Goal: Task Accomplishment & Management: Complete application form

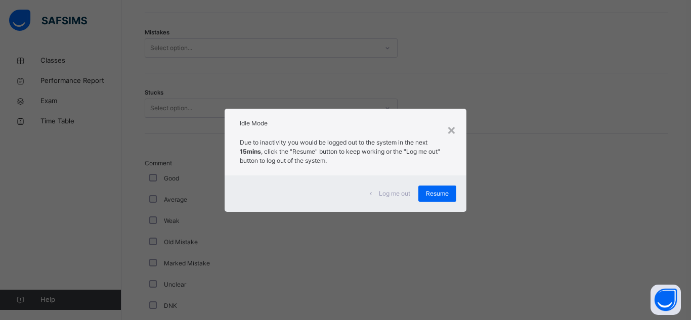
scroll to position [614, 0]
click at [422, 188] on div "Resume" at bounding box center [437, 194] width 38 height 16
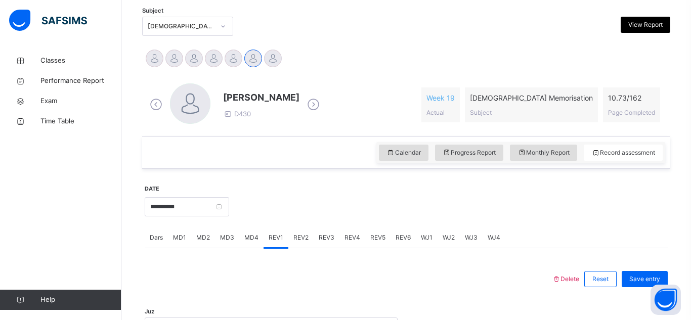
scroll to position [213, 0]
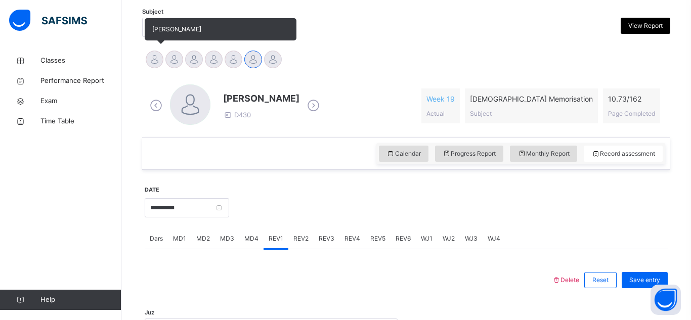
click at [159, 63] on div at bounding box center [155, 60] width 18 height 18
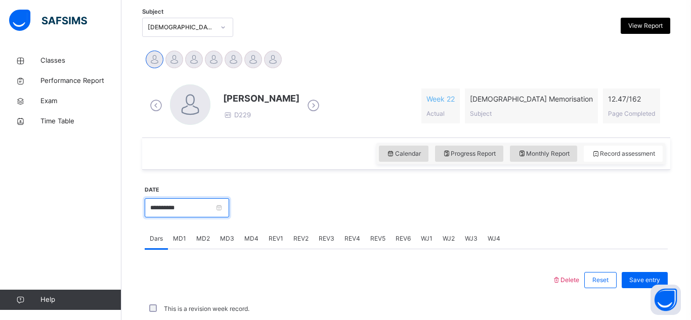
click at [198, 205] on input "**********" at bounding box center [187, 207] width 84 height 19
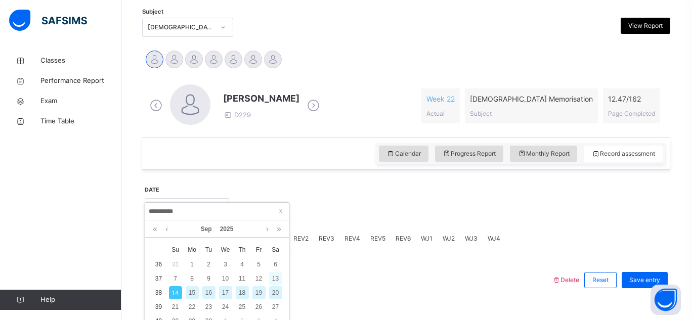
click at [273, 282] on div "13" at bounding box center [275, 278] width 13 height 13
type input "**********"
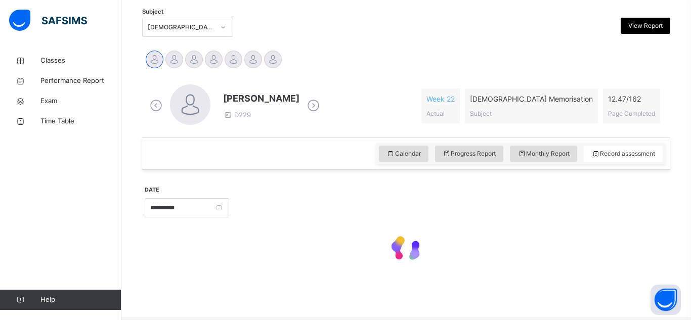
scroll to position [210, 0]
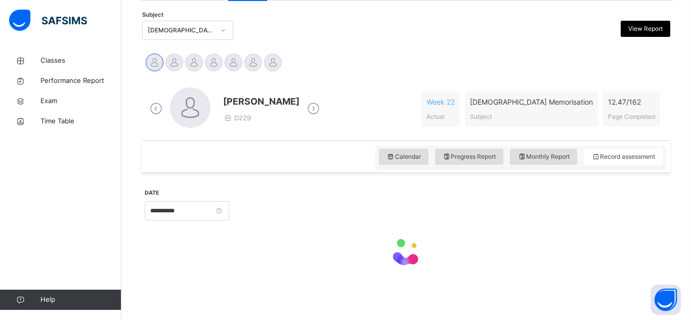
click at [273, 282] on div "**********" at bounding box center [406, 231] width 523 height 107
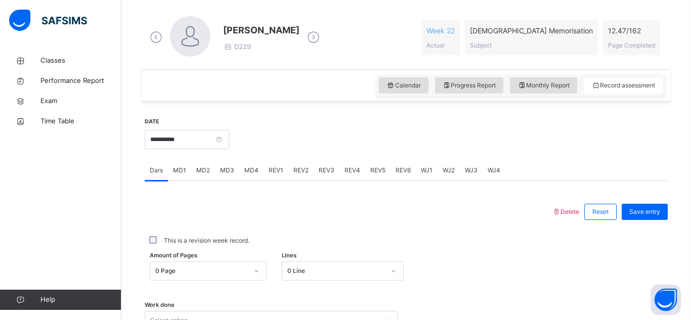
scroll to position [283, 0]
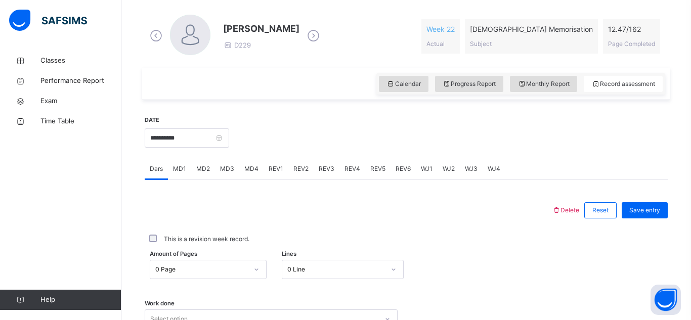
click at [250, 171] on span "MD4" at bounding box center [251, 168] width 14 height 9
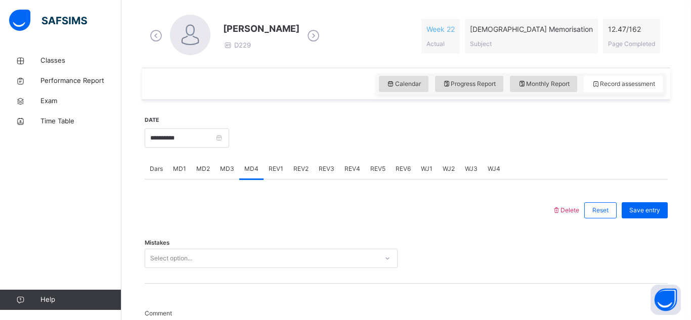
scroll to position [361, 0]
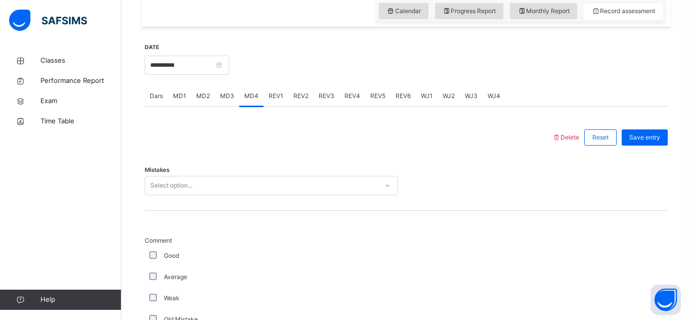
click at [217, 195] on div "Select option..." at bounding box center [271, 185] width 253 height 19
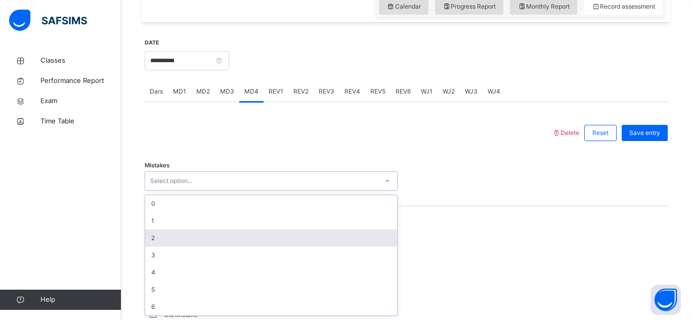
click at [212, 235] on div "2" at bounding box center [271, 238] width 252 height 17
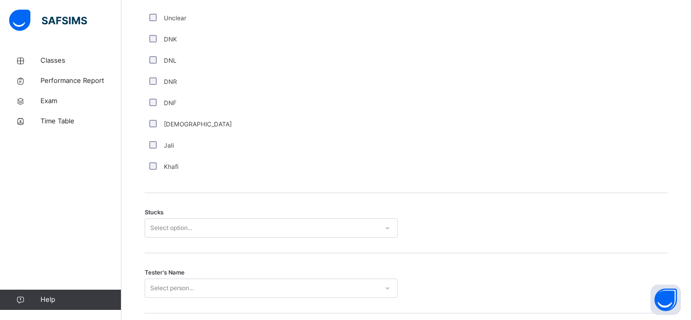
scroll to position [701, 0]
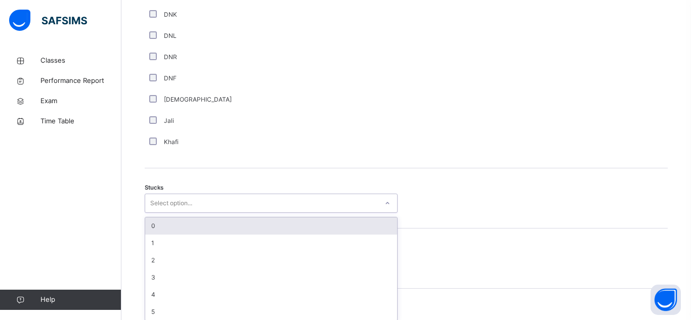
click at [198, 213] on div "option 0 focused, 1 of 6. 6 results available. Use Up and Down to choose option…" at bounding box center [271, 203] width 253 height 19
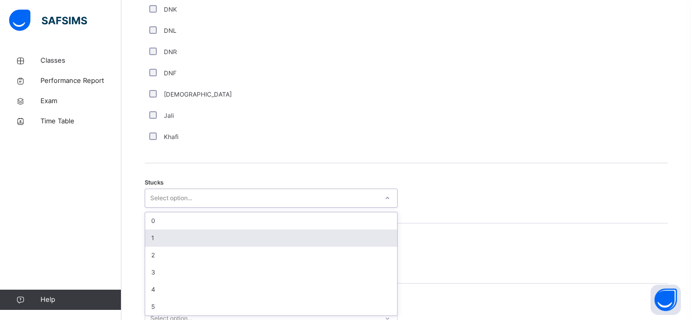
click at [197, 235] on div "1" at bounding box center [271, 238] width 252 height 17
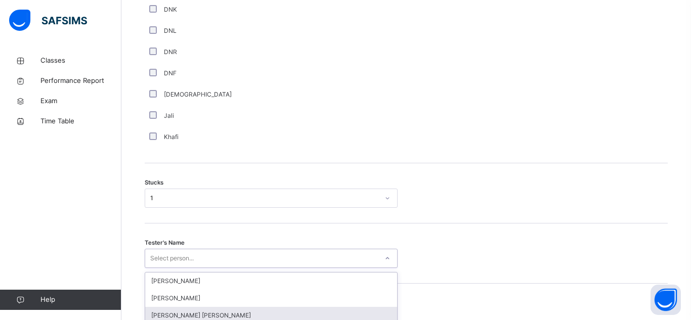
click at [190, 260] on div "option [PERSON_NAME] [PERSON_NAME] focused, 3 of 92. 92 results available. Use …" at bounding box center [271, 258] width 253 height 19
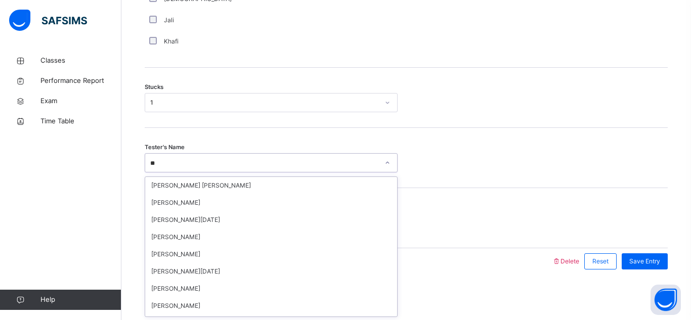
type input "*"
type input "****"
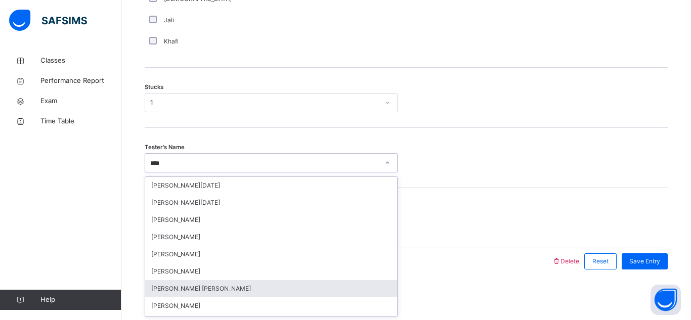
click at [287, 285] on div "[PERSON_NAME] [PERSON_NAME]" at bounding box center [271, 288] width 252 height 17
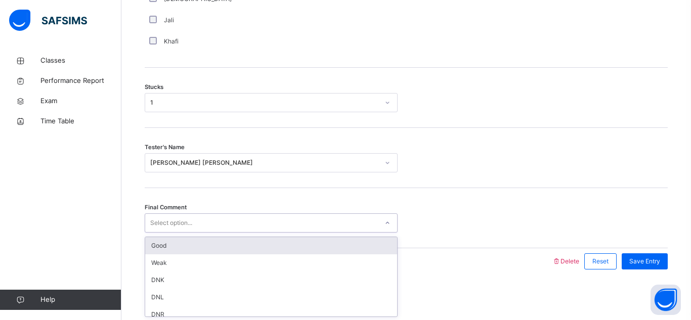
click at [283, 245] on div "Good" at bounding box center [271, 245] width 252 height 17
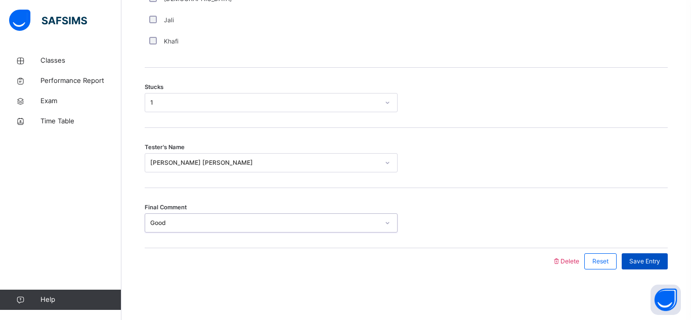
click at [643, 270] on div "Save Entry" at bounding box center [645, 261] width 46 height 16
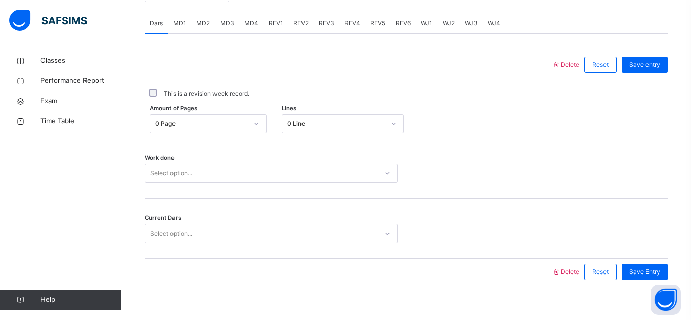
scroll to position [433, 0]
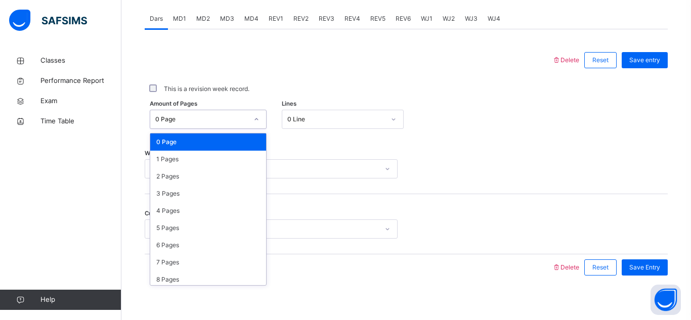
click at [220, 116] on div "0 Page" at bounding box center [201, 119] width 93 height 9
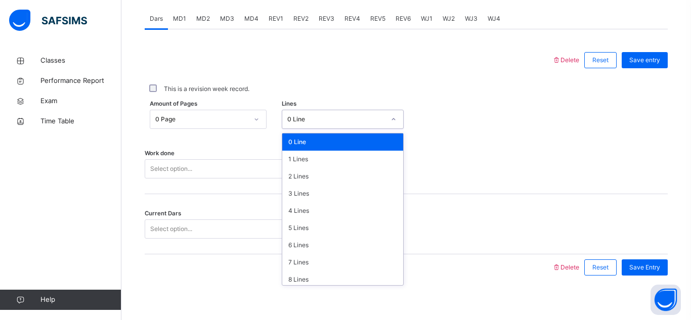
click at [375, 116] on div "0 Line" at bounding box center [336, 119] width 98 height 9
click at [359, 256] on div "7 Lines" at bounding box center [342, 262] width 121 height 17
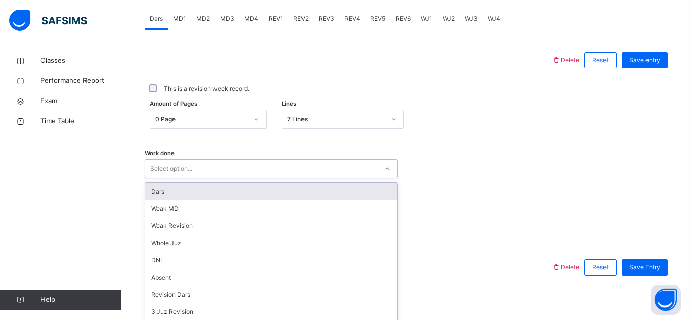
scroll to position [440, 0]
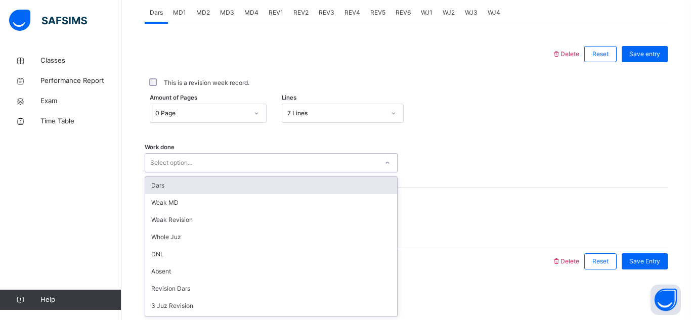
click at [261, 170] on div "Select option..." at bounding box center [261, 163] width 233 height 16
click at [266, 186] on div "Dars" at bounding box center [271, 185] width 252 height 17
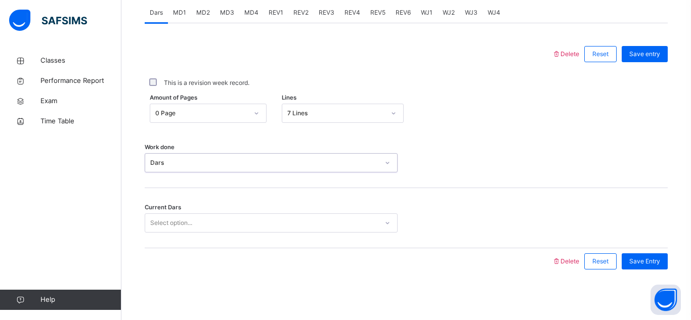
click at [269, 222] on div "Select option..." at bounding box center [261, 223] width 233 height 16
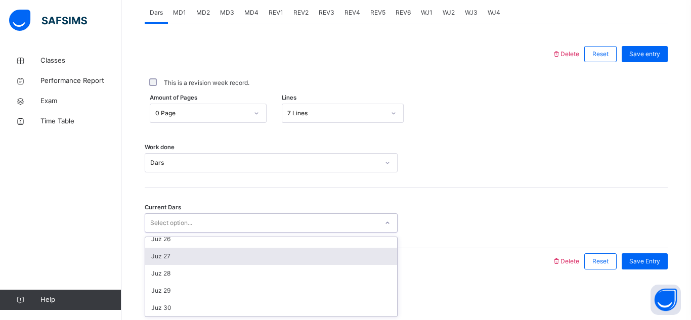
click at [278, 259] on div "Juz 27" at bounding box center [271, 256] width 252 height 17
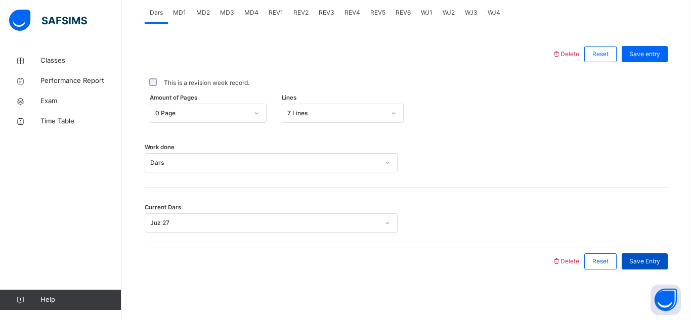
click at [639, 258] on span "Save Entry" at bounding box center [644, 261] width 31 height 9
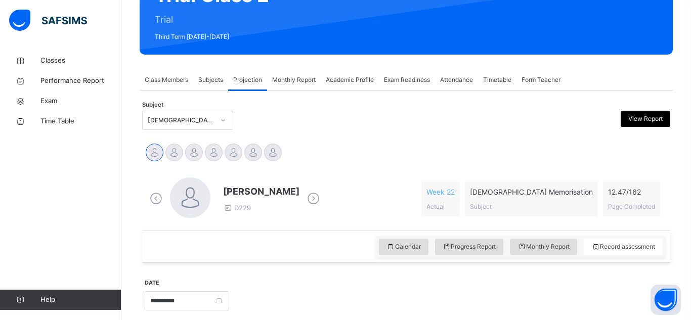
scroll to position [117, 0]
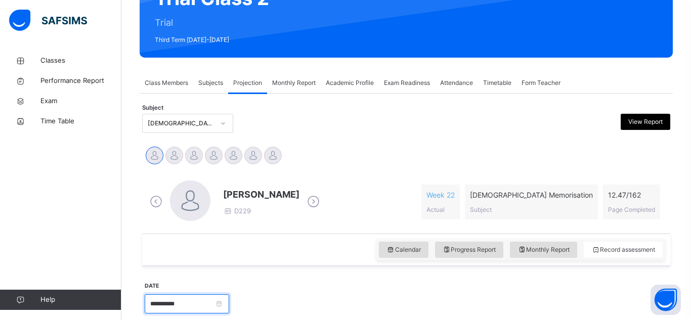
click at [185, 309] on input "**********" at bounding box center [187, 303] width 84 height 19
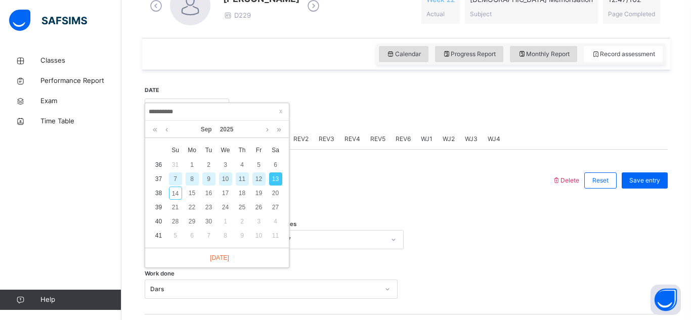
scroll to position [314, 0]
click at [175, 191] on div "14" at bounding box center [175, 192] width 13 height 13
type input "**********"
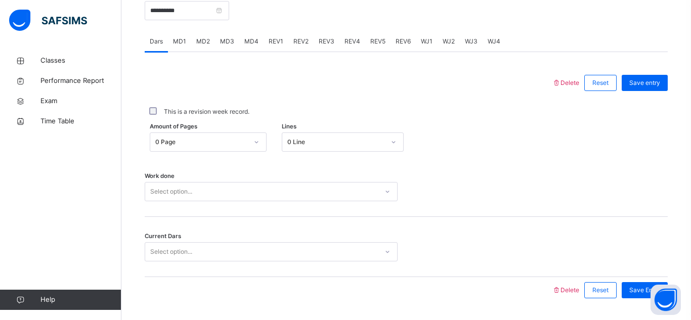
scroll to position [428, 0]
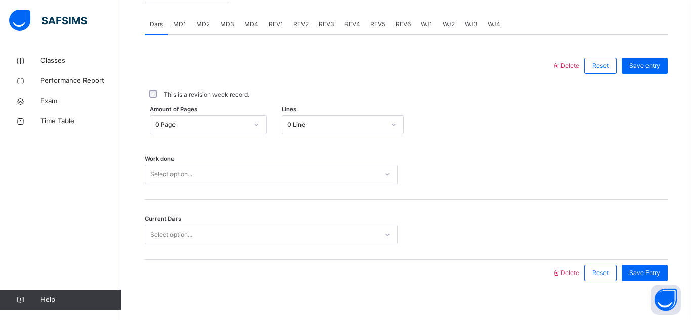
click at [248, 26] on span "MD4" at bounding box center [251, 24] width 14 height 9
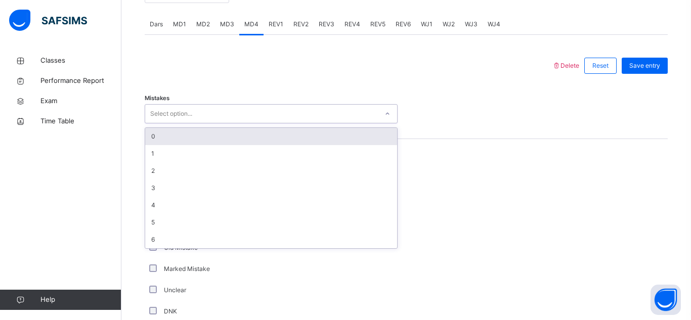
click at [241, 117] on div "Select option..." at bounding box center [261, 114] width 233 height 16
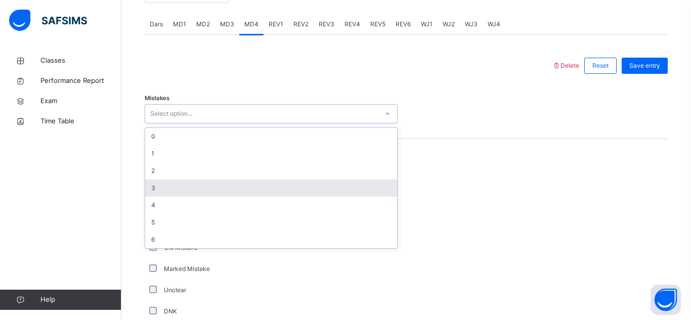
click at [247, 189] on div "3" at bounding box center [271, 188] width 252 height 17
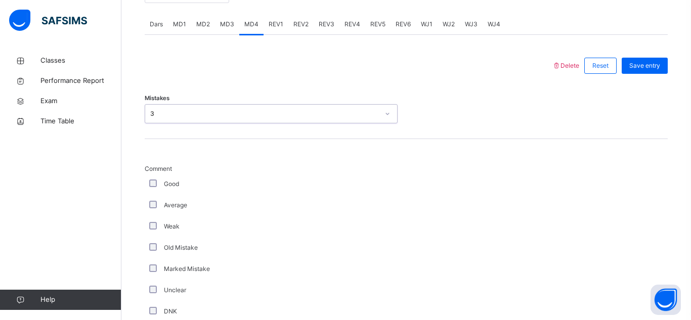
click at [202, 115] on div "3" at bounding box center [264, 113] width 229 height 9
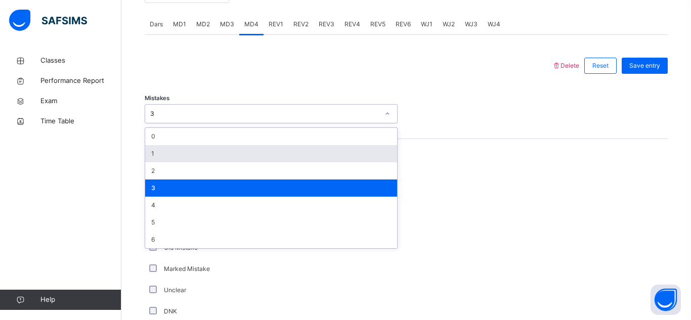
click at [212, 149] on div "1" at bounding box center [271, 153] width 252 height 17
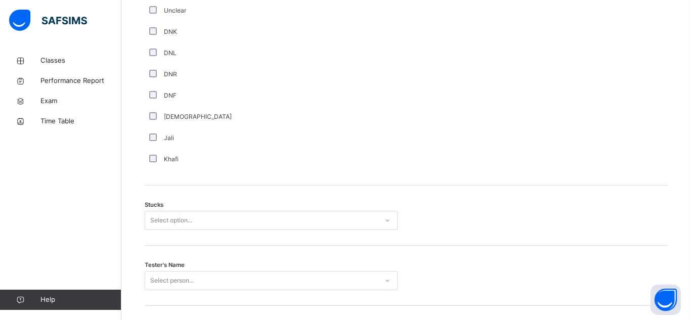
scroll to position [825, 0]
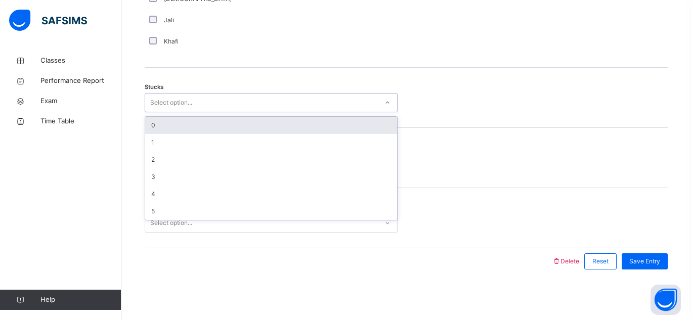
click at [264, 107] on div "Select option..." at bounding box center [261, 103] width 233 height 16
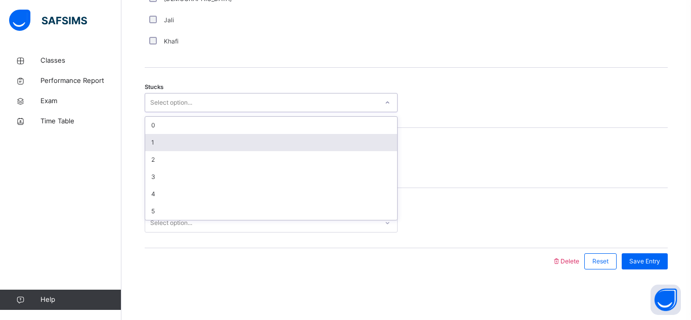
click at [268, 135] on div "1" at bounding box center [271, 142] width 252 height 17
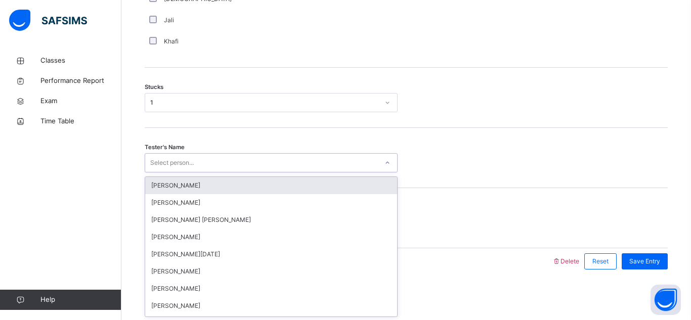
click at [282, 163] on div "Select person..." at bounding box center [261, 163] width 233 height 16
type input "*****"
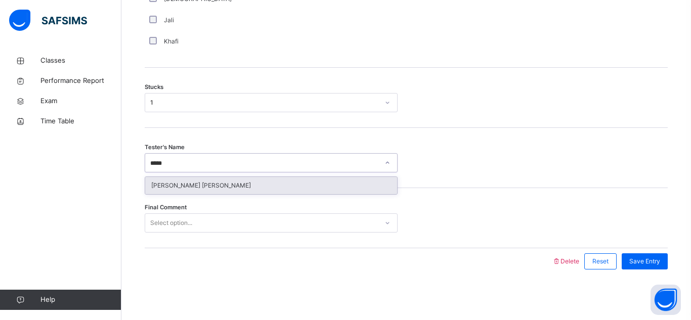
click at [327, 192] on div "[PERSON_NAME] [PERSON_NAME]" at bounding box center [271, 185] width 252 height 17
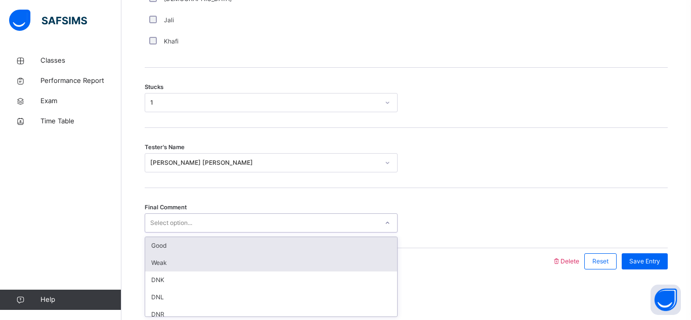
click at [293, 256] on div "Weak" at bounding box center [271, 262] width 252 height 17
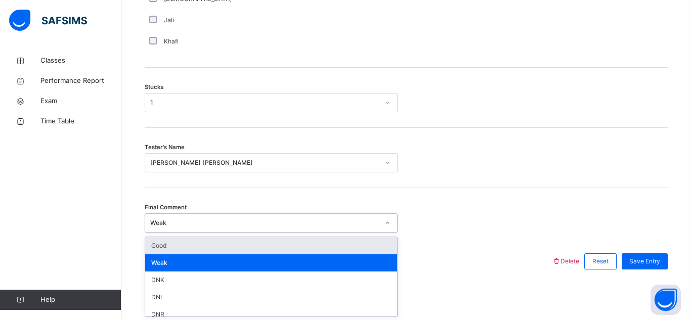
click at [352, 252] on div "Good" at bounding box center [271, 245] width 252 height 17
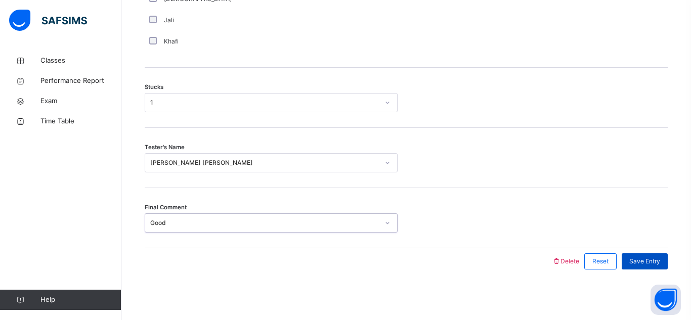
click at [647, 256] on div "Save Entry" at bounding box center [645, 261] width 46 height 16
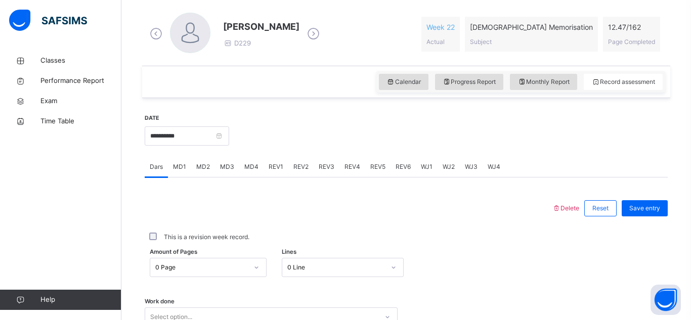
scroll to position [296, 0]
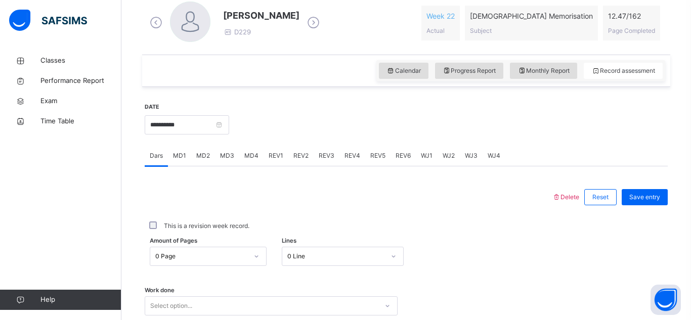
click at [246, 160] on span "MD4" at bounding box center [251, 155] width 14 height 9
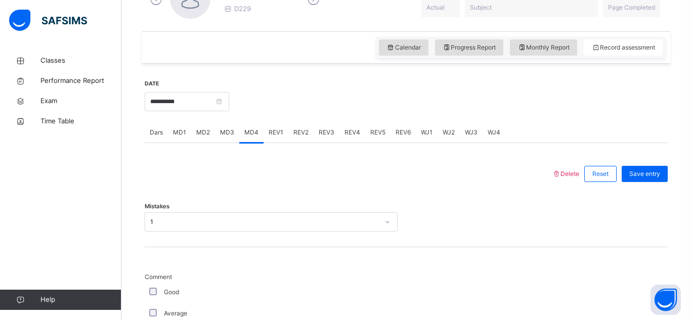
scroll to position [318, 0]
click at [216, 125] on div "MD3" at bounding box center [227, 134] width 24 height 20
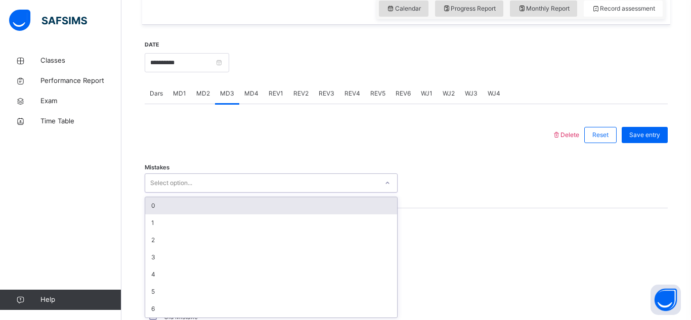
scroll to position [361, 0]
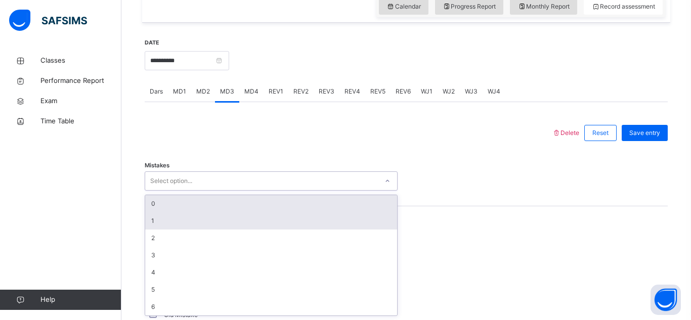
click at [254, 228] on div "1" at bounding box center [271, 220] width 252 height 17
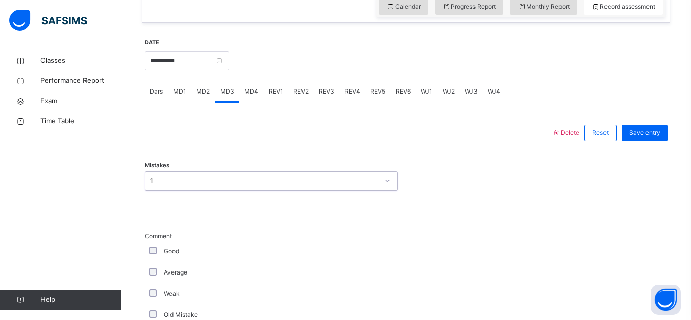
click at [156, 240] on span "Comment" at bounding box center [271, 236] width 253 height 9
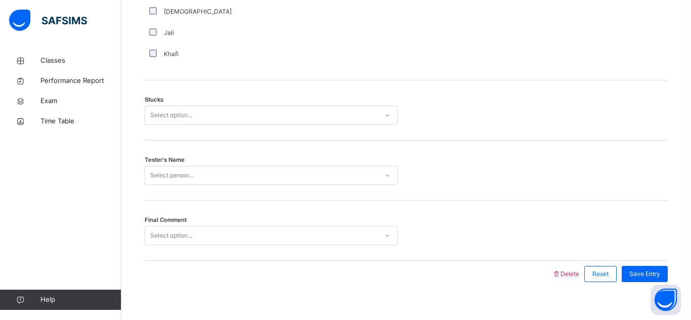
scroll to position [811, 0]
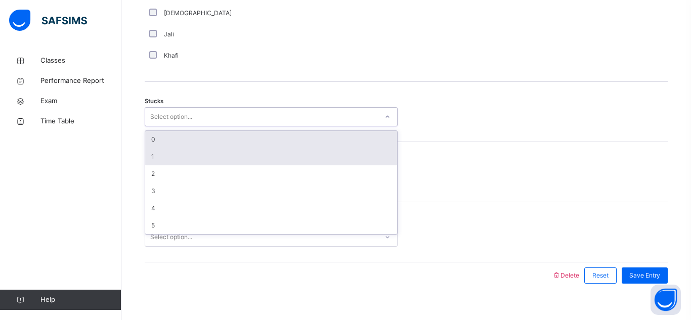
click at [233, 150] on div "1" at bounding box center [271, 156] width 252 height 17
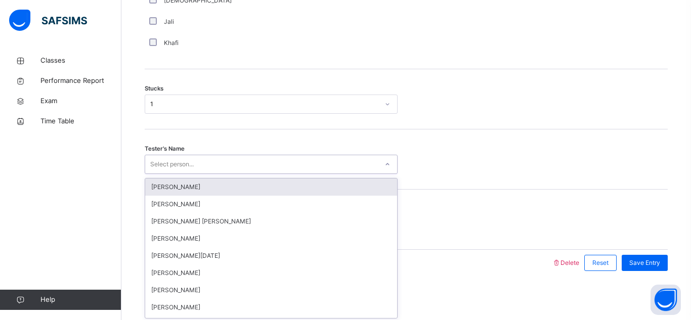
scroll to position [825, 0]
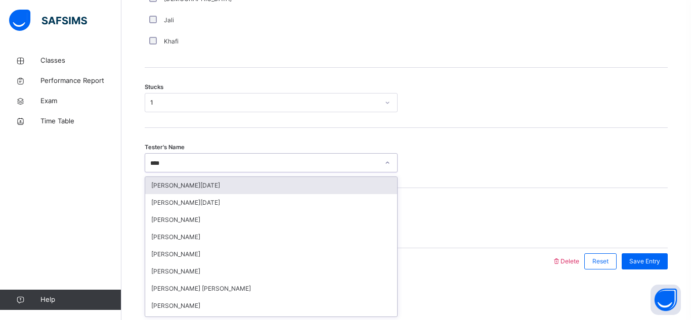
type input "*****"
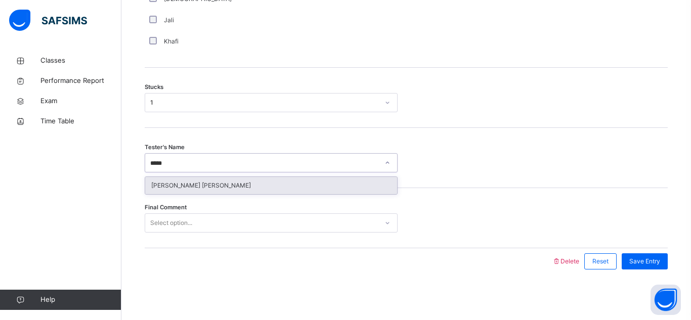
click at [293, 182] on div "[PERSON_NAME] [PERSON_NAME]" at bounding box center [271, 185] width 252 height 17
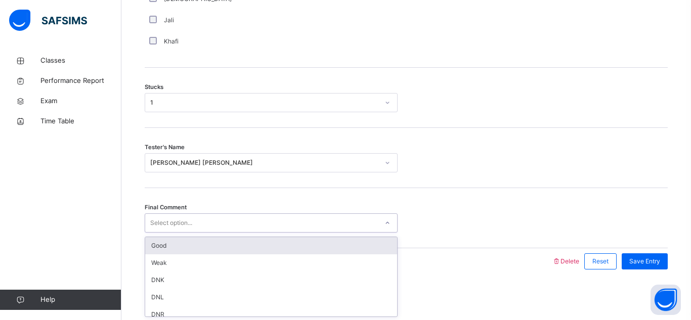
click at [275, 249] on div "Good" at bounding box center [271, 245] width 252 height 17
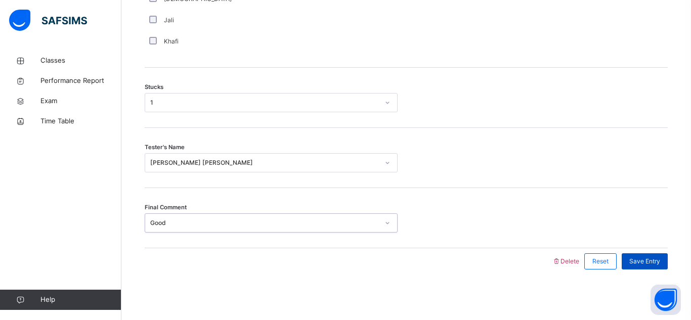
click at [640, 267] on div "Save Entry" at bounding box center [645, 261] width 46 height 16
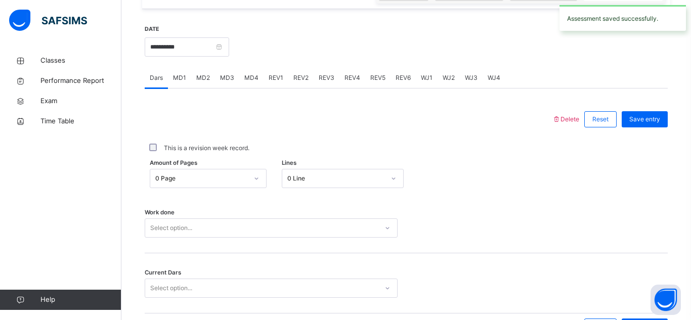
scroll to position [328, 0]
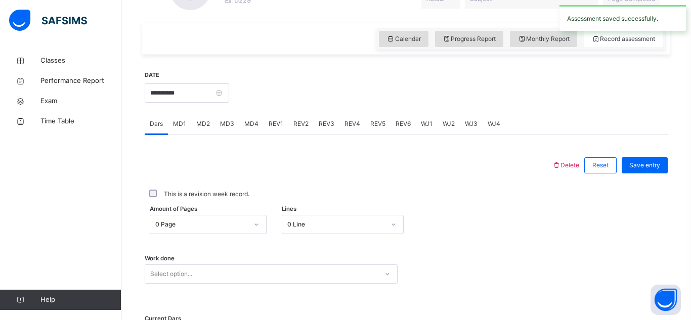
click at [247, 132] on div "MD4" at bounding box center [251, 124] width 24 height 20
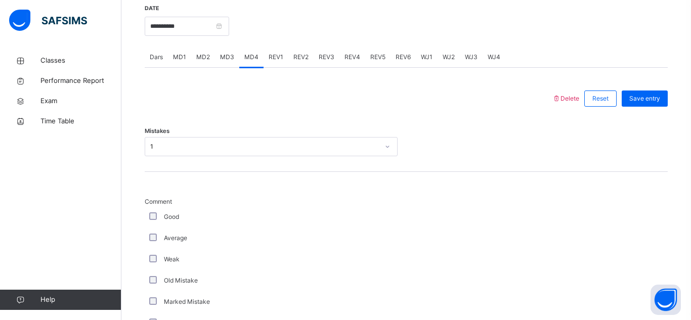
scroll to position [396, 0]
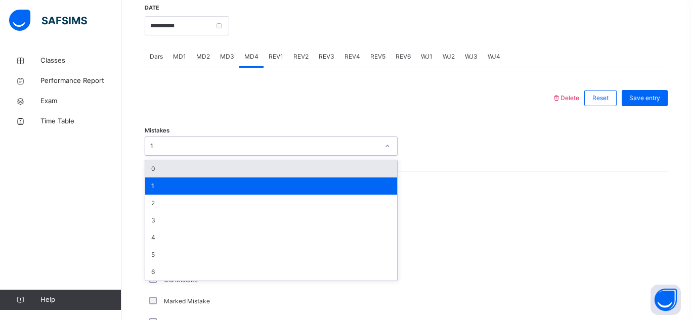
click at [384, 179] on div "1" at bounding box center [271, 186] width 252 height 17
click at [319, 172] on div "0" at bounding box center [271, 168] width 252 height 17
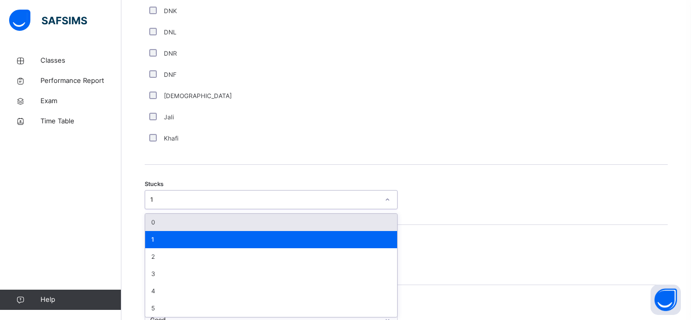
scroll to position [730, 0]
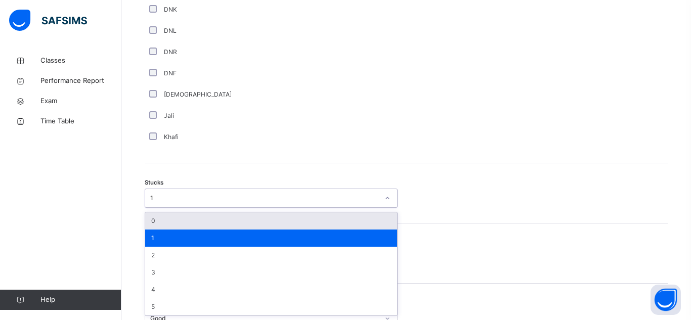
click at [341, 213] on div "0" at bounding box center [271, 220] width 252 height 17
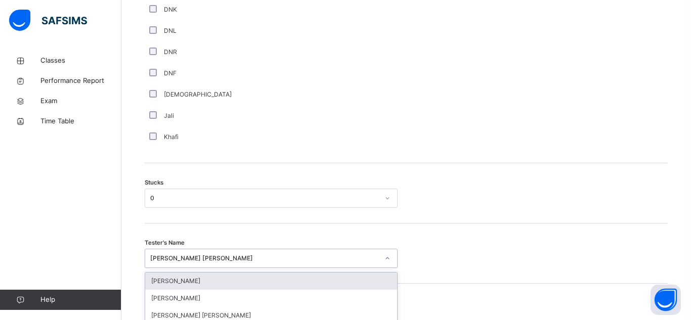
scroll to position [825, 0]
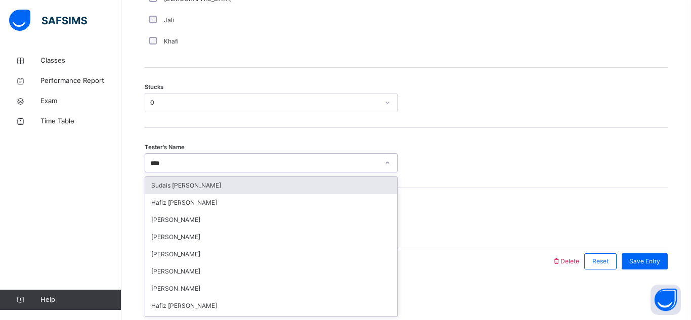
type input "****"
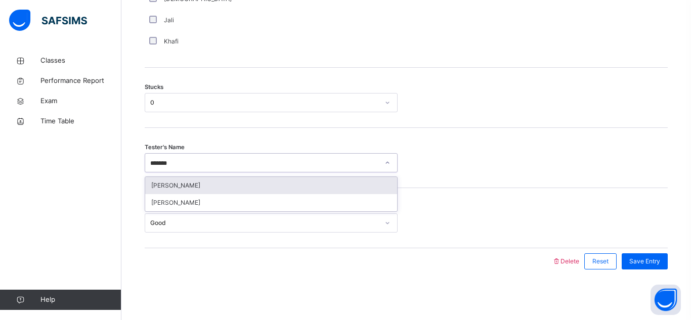
type input "********"
click at [335, 182] on div "[PERSON_NAME]" at bounding box center [271, 185] width 252 height 17
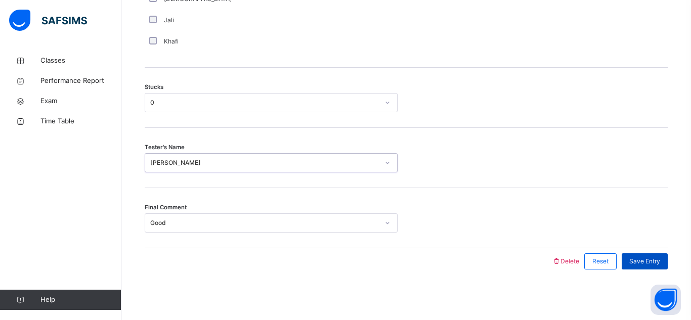
click at [644, 268] on div "Save Entry" at bounding box center [645, 261] width 46 height 16
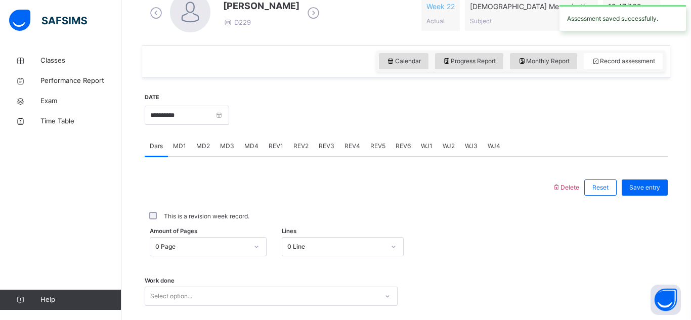
scroll to position [121, 0]
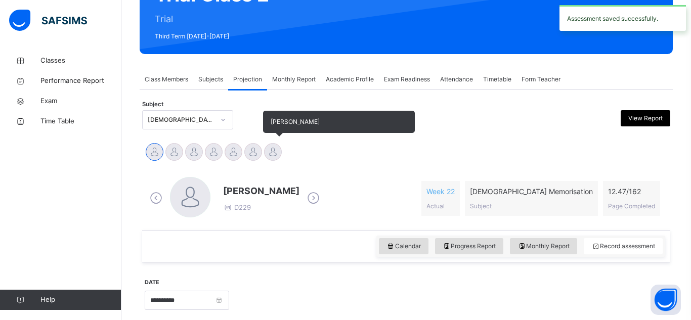
click at [280, 153] on div at bounding box center [273, 152] width 18 height 18
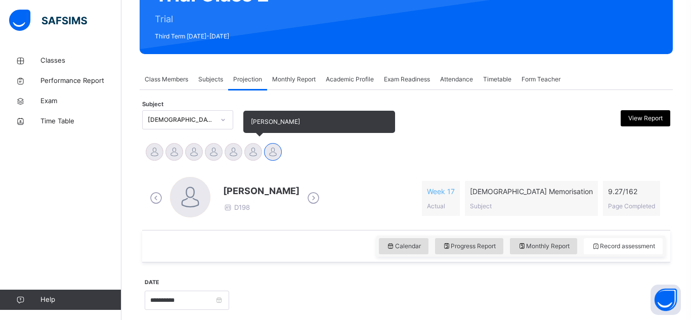
click at [252, 158] on div at bounding box center [253, 152] width 18 height 18
click at [230, 150] on div at bounding box center [234, 152] width 18 height 18
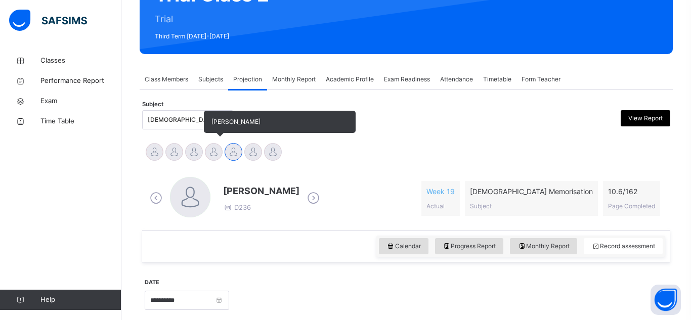
click at [206, 150] on div at bounding box center [214, 152] width 18 height 18
click at [190, 159] on div at bounding box center [194, 152] width 18 height 18
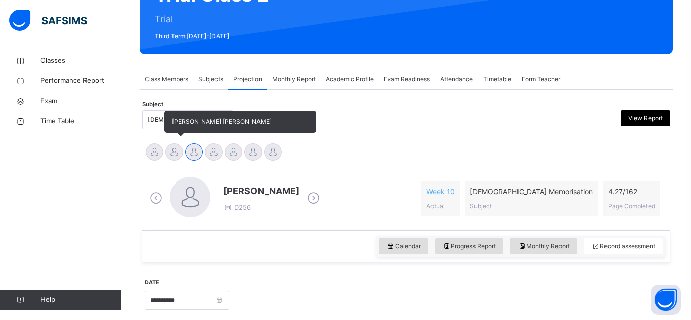
click at [171, 159] on div at bounding box center [174, 152] width 18 height 18
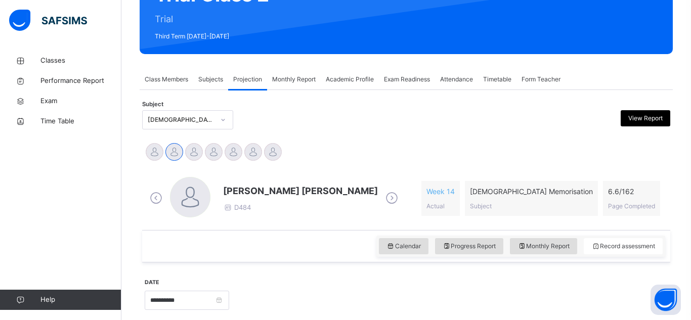
click at [155, 160] on div at bounding box center [155, 152] width 18 height 18
click at [157, 211] on div "[PERSON_NAME] [PERSON_NAME] D484" at bounding box center [273, 198] width 253 height 43
click at [169, 73] on div "Class Members" at bounding box center [167, 79] width 54 height 20
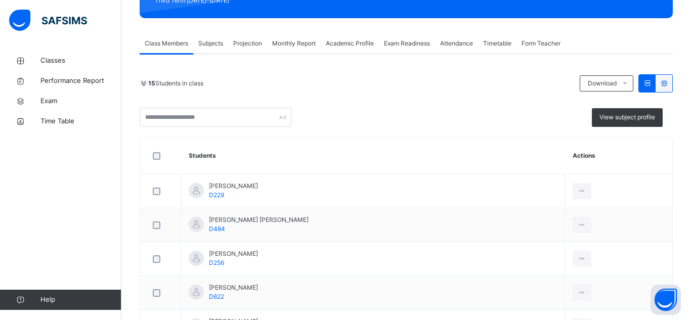
scroll to position [158, 0]
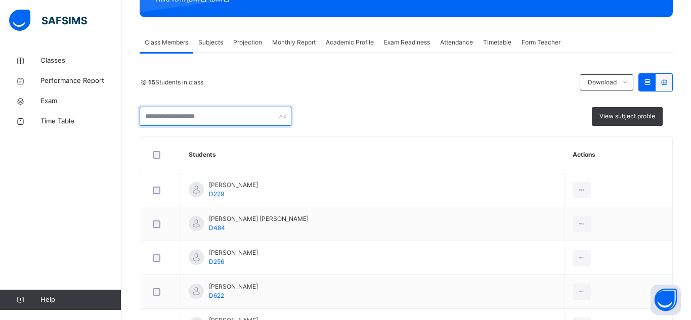
click at [246, 113] on input "text" at bounding box center [216, 116] width 152 height 19
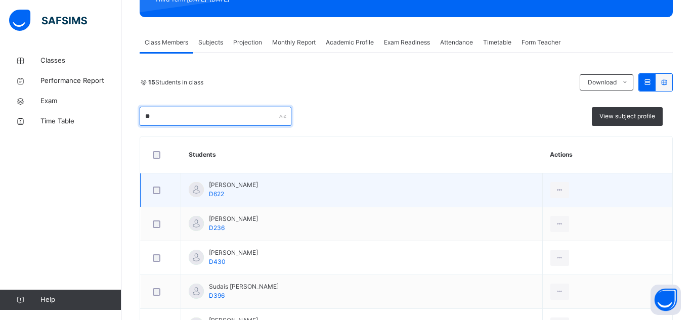
type input "**"
click at [271, 201] on td "[PERSON_NAME] D622" at bounding box center [362, 190] width 362 height 34
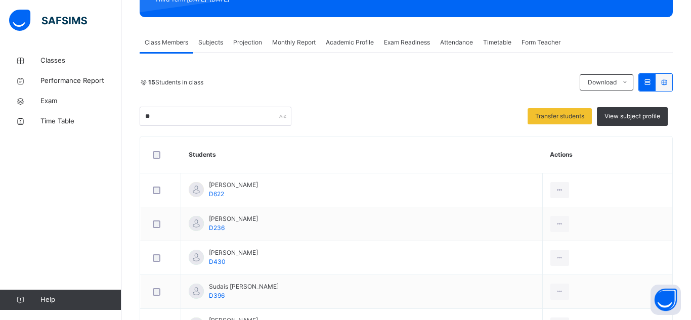
click at [216, 42] on span "Subjects" at bounding box center [210, 42] width 25 height 9
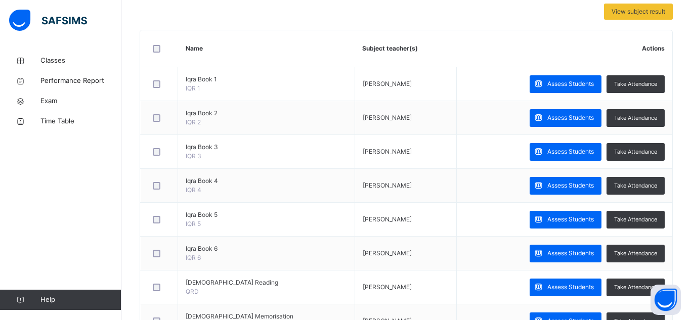
scroll to position [266, 0]
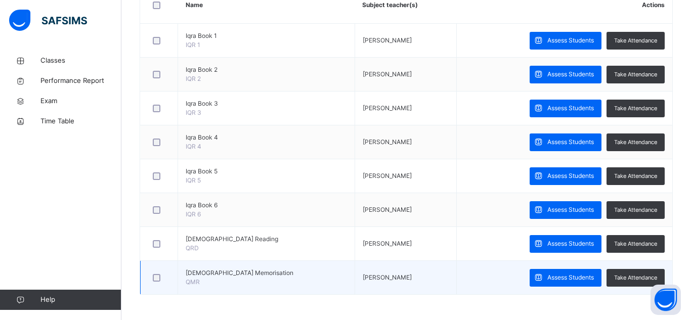
click at [159, 286] on div at bounding box center [159, 277] width 22 height 21
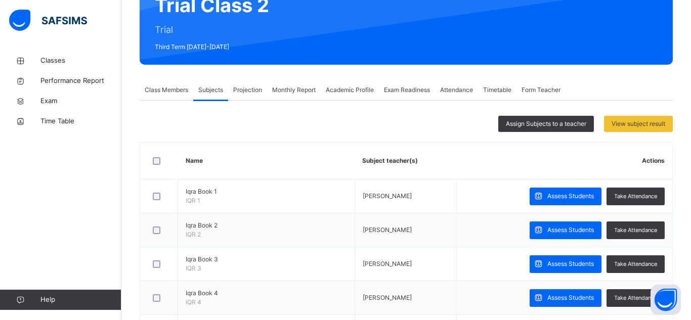
scroll to position [109, 0]
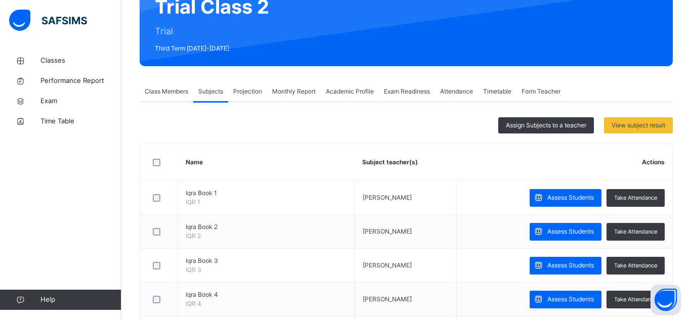
click at [241, 83] on div "Projection" at bounding box center [247, 91] width 39 height 20
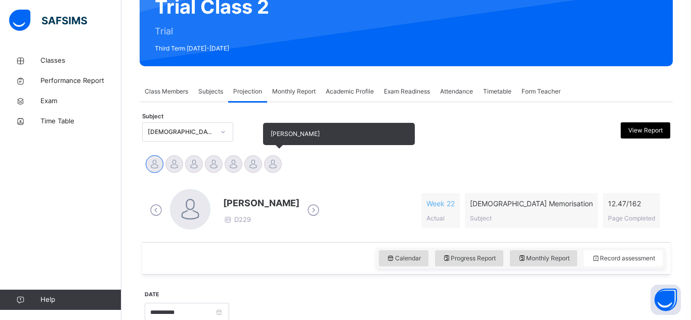
click at [273, 161] on div at bounding box center [273, 164] width 18 height 18
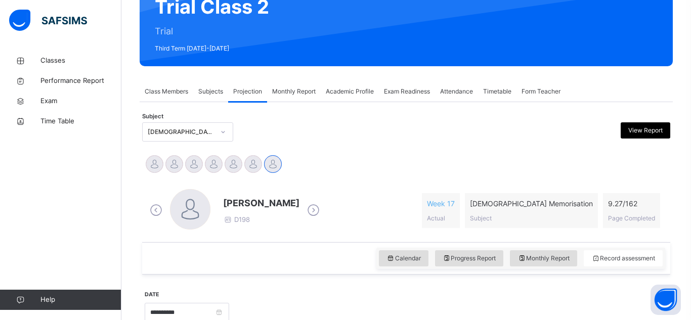
click at [174, 89] on span "Class Members" at bounding box center [166, 91] width 43 height 9
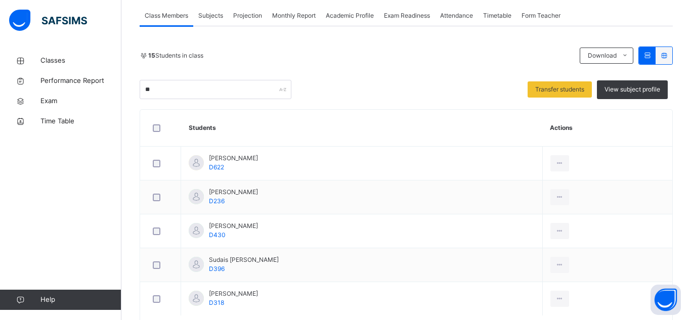
scroll to position [180, 0]
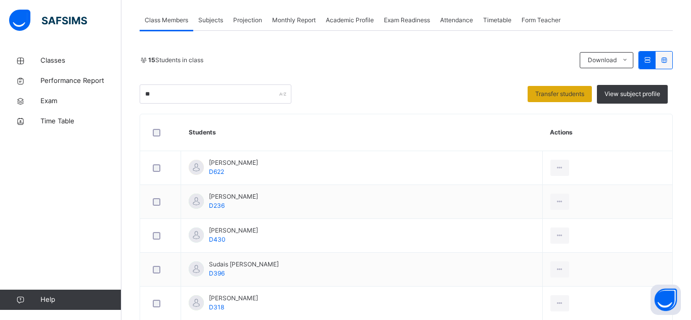
click at [573, 98] on span "Transfer students" at bounding box center [559, 94] width 49 height 9
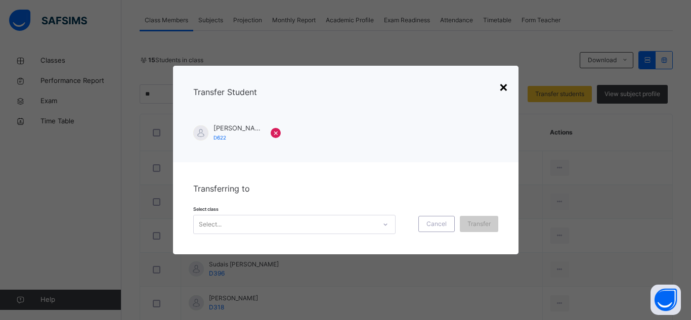
click at [505, 89] on div "×" at bounding box center [504, 86] width 10 height 21
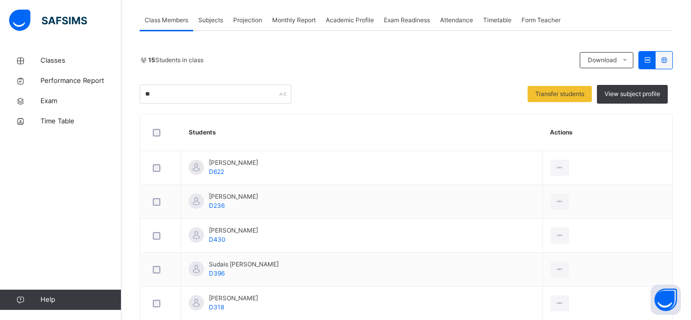
click at [214, 21] on span "Subjects" at bounding box center [210, 20] width 25 height 9
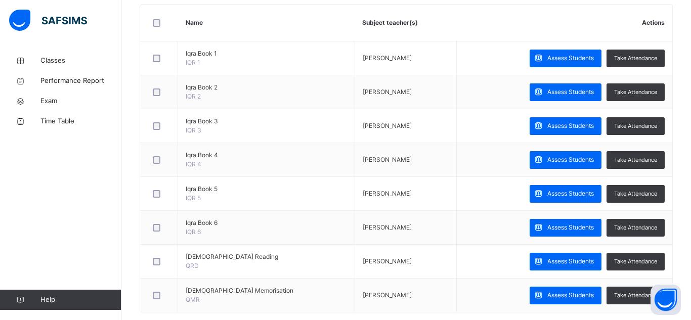
scroll to position [266, 0]
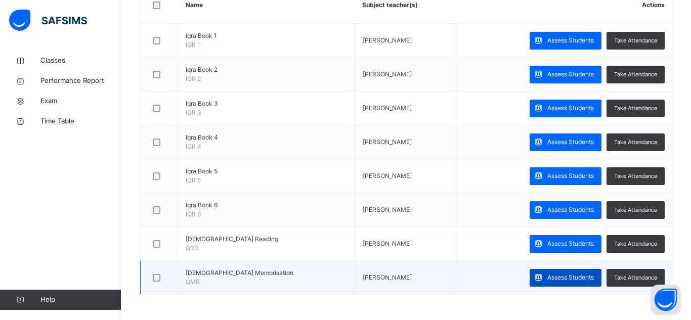
click at [567, 284] on div "Assess Students" at bounding box center [566, 278] width 72 height 18
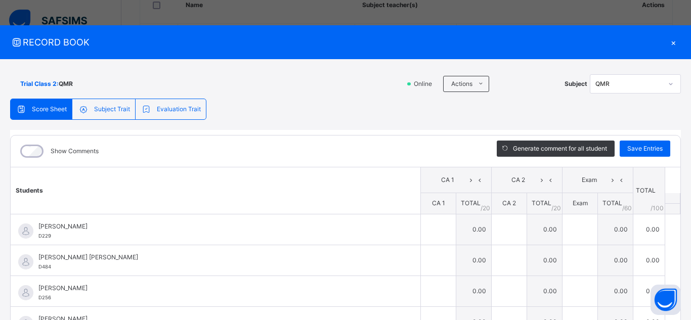
click at [666, 45] on div "×" at bounding box center [673, 42] width 15 height 14
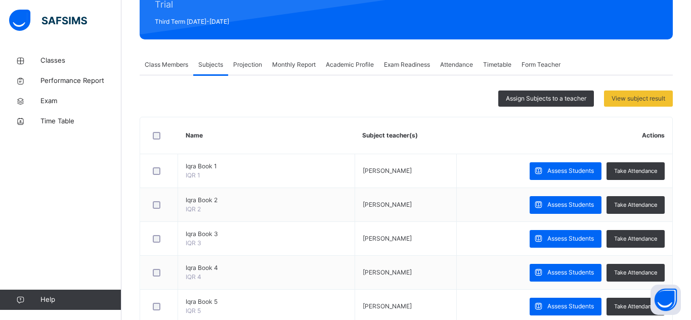
scroll to position [0, 0]
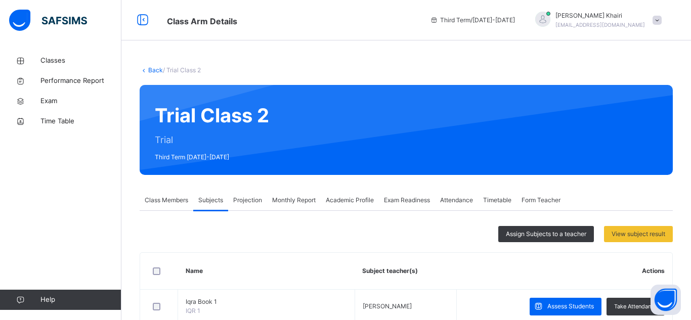
click at [250, 200] on span "Projection" at bounding box center [247, 200] width 29 height 9
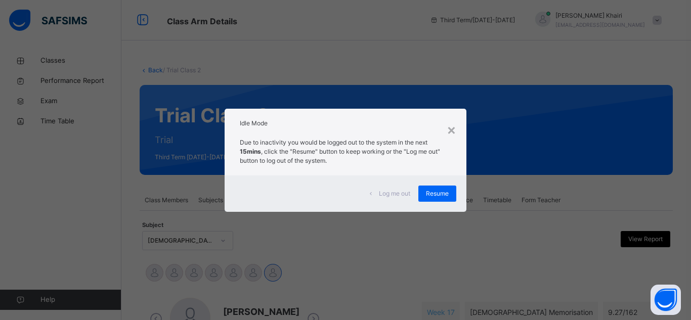
click at [446, 127] on h2 "Idle Mode" at bounding box center [345, 123] width 211 height 9
click at [449, 131] on div "×" at bounding box center [452, 129] width 10 height 21
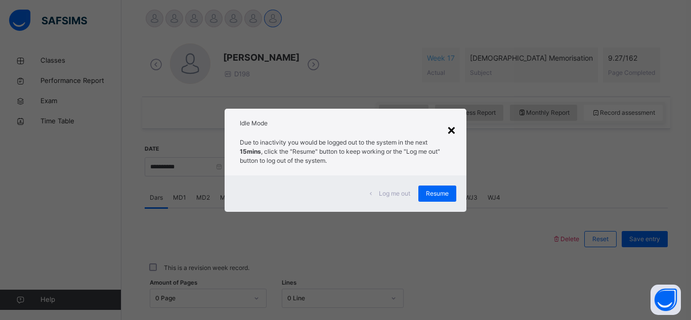
scroll to position [280, 0]
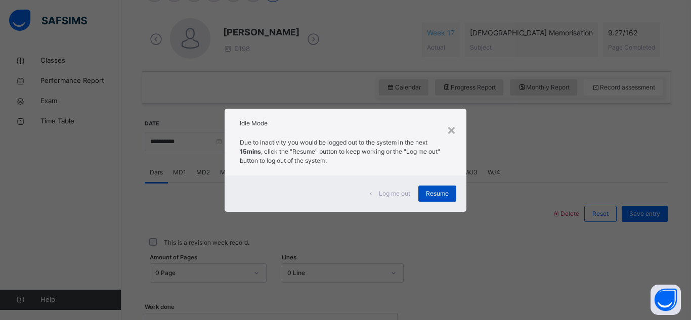
click at [451, 194] on div "Resume" at bounding box center [437, 194] width 38 height 16
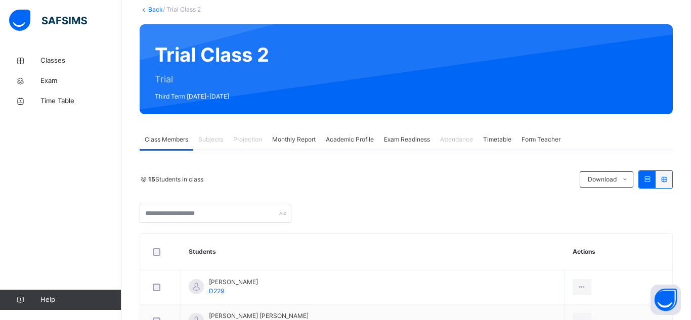
scroll to position [20, 0]
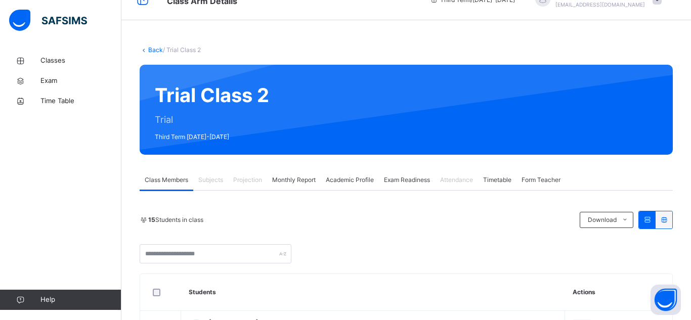
click at [254, 180] on span "Projection" at bounding box center [247, 180] width 29 height 9
click at [255, 180] on span "Projection" at bounding box center [247, 180] width 29 height 9
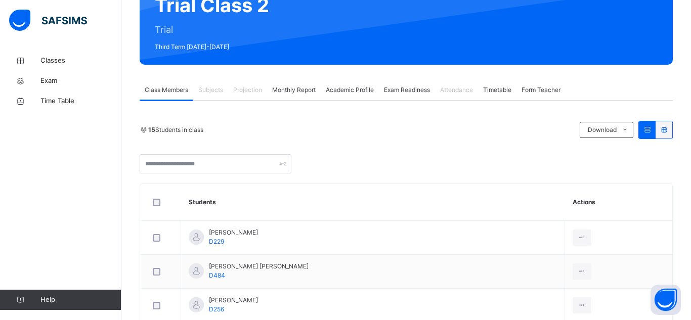
scroll to position [109, 0]
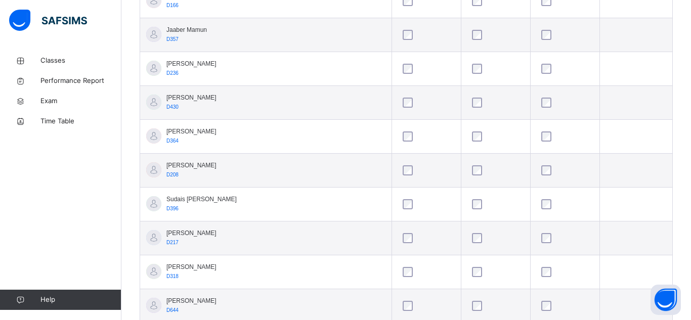
scroll to position [474, 0]
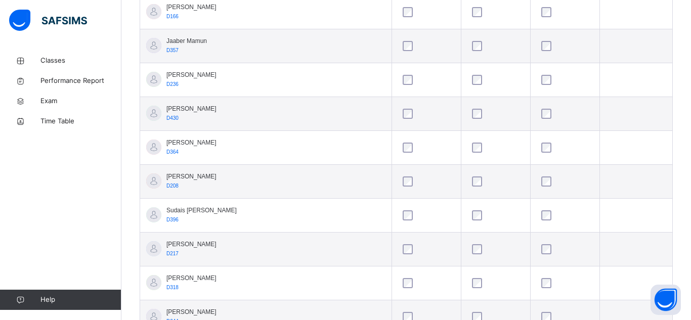
click at [539, 47] on div at bounding box center [565, 46] width 52 height 10
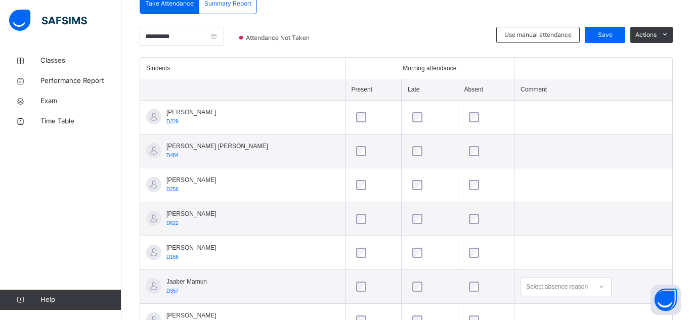
scroll to position [230, 0]
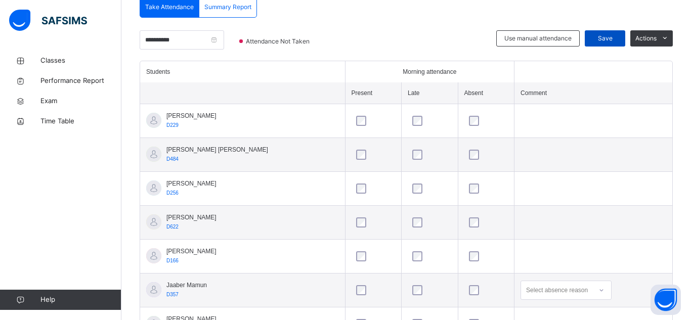
click at [599, 46] on div "Save" at bounding box center [605, 38] width 40 height 16
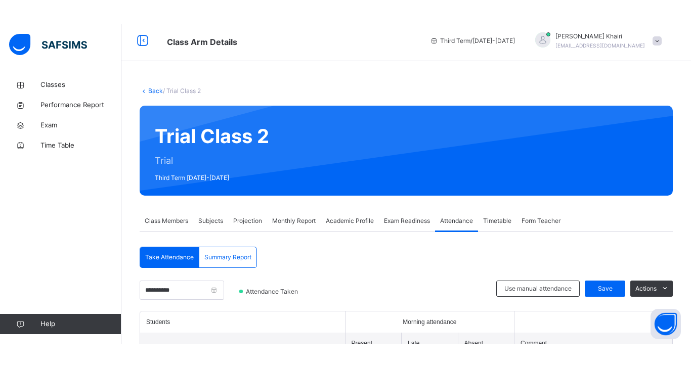
scroll to position [0, 0]
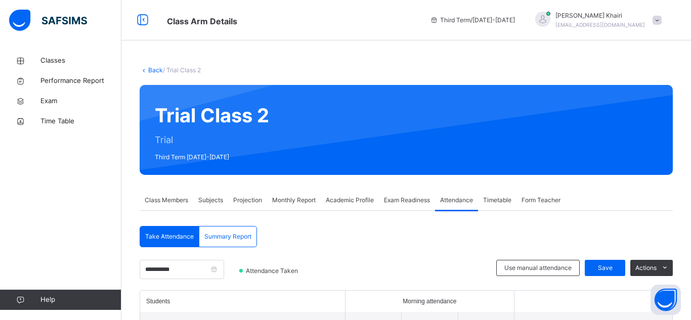
click at [159, 197] on span "Class Members" at bounding box center [166, 200] width 43 height 9
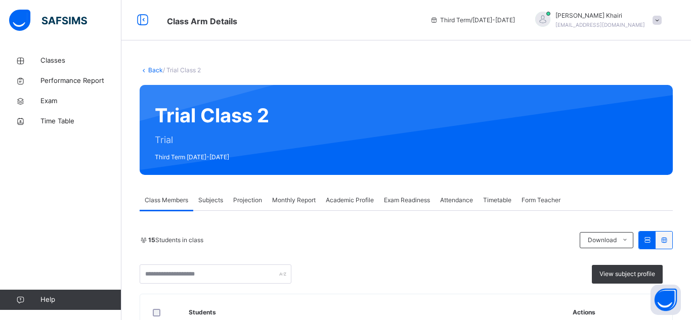
click at [246, 208] on div "Projection" at bounding box center [247, 200] width 39 height 20
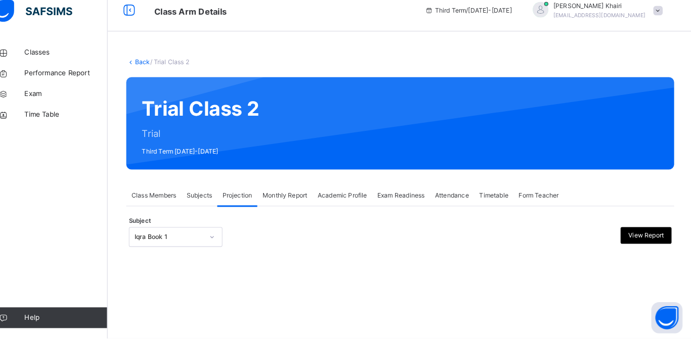
click at [165, 260] on div at bounding box center [406, 257] width 528 height 5
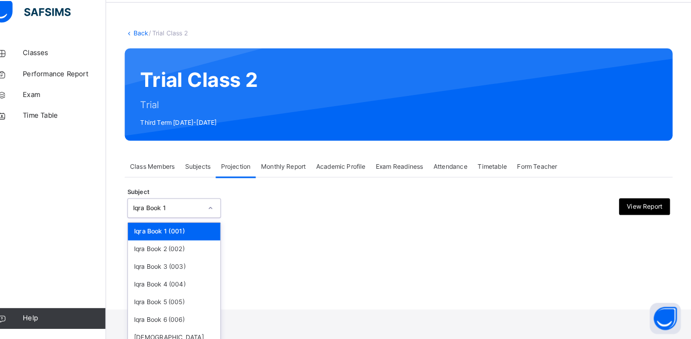
scroll to position [29, 0]
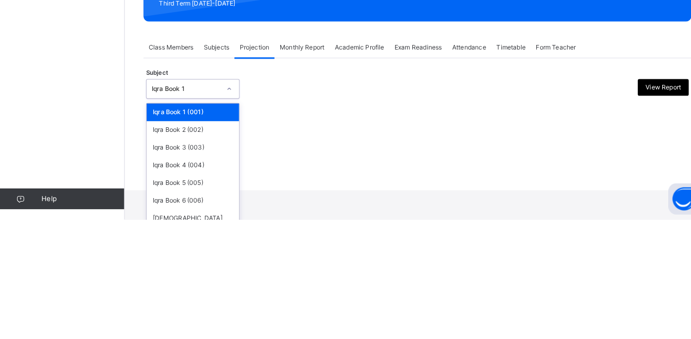
type input "**"
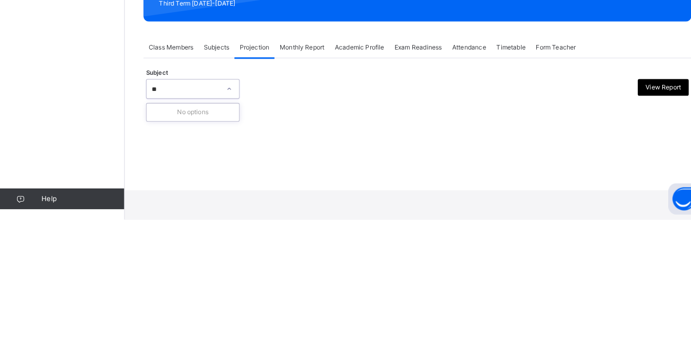
scroll to position [0, 0]
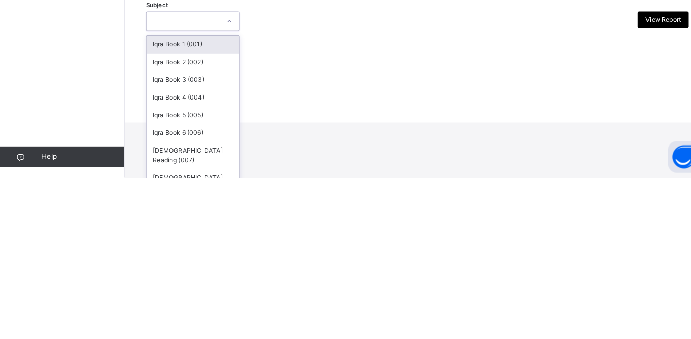
click at [205, 314] on div "Quran Reading (007)" at bounding box center [188, 317] width 90 height 26
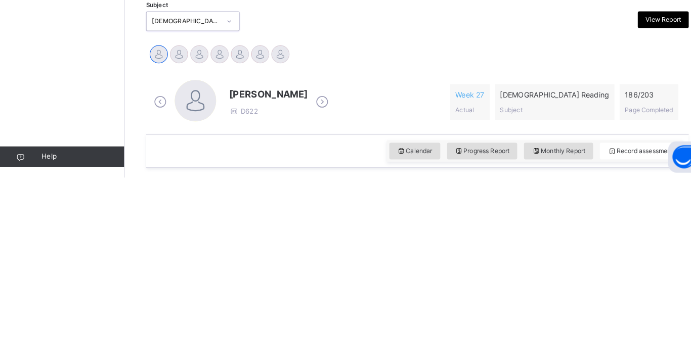
scroll to position [54, 0]
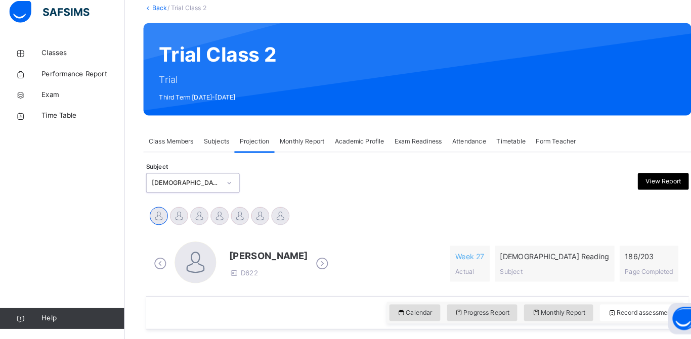
click at [181, 226] on div "Jaaber Mamun" at bounding box center [174, 220] width 20 height 22
click at [233, 221] on div at bounding box center [234, 219] width 18 height 18
click at [200, 226] on div "[PERSON_NAME]" at bounding box center [194, 220] width 20 height 22
click at [213, 217] on div at bounding box center [214, 219] width 18 height 18
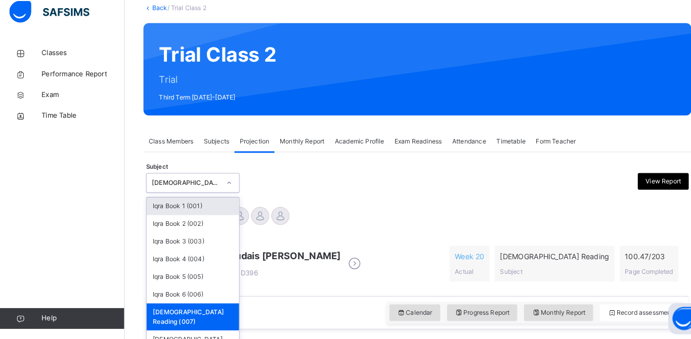
scroll to position [111, 0]
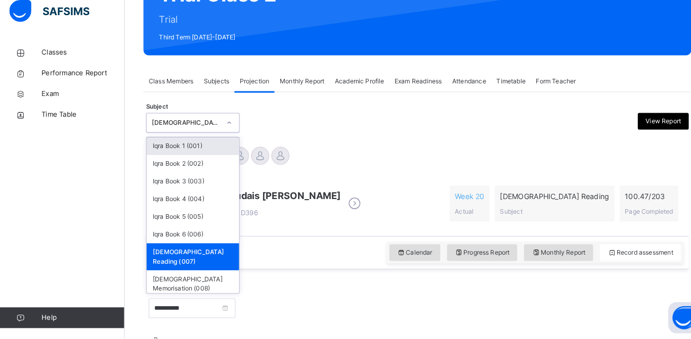
click at [465, 160] on div "Haseef Cooper Jaaber Mamun Neil Malik Sudais Hafizi Sulaiman Trabaz Talhah Bin …" at bounding box center [406, 163] width 523 height 22
click at [504, 155] on div "Haseef Cooper Jaaber Mamun Neil Malik Sudais Hafizi Sulaiman Trabaz Talhah Bin …" at bounding box center [406, 163] width 523 height 22
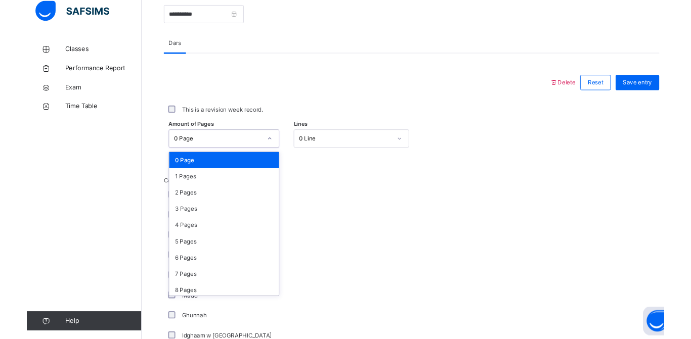
scroll to position [529, 0]
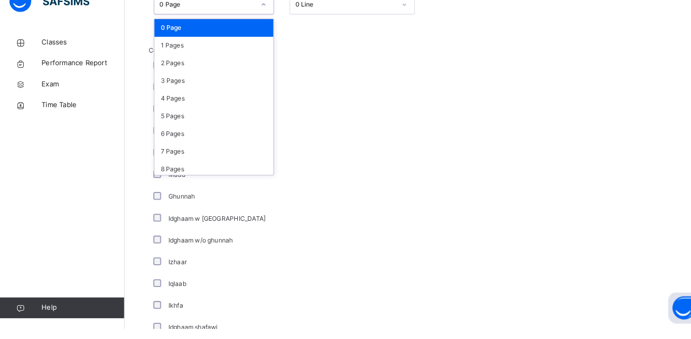
click at [202, 120] on div "4 Pages" at bounding box center [208, 115] width 116 height 17
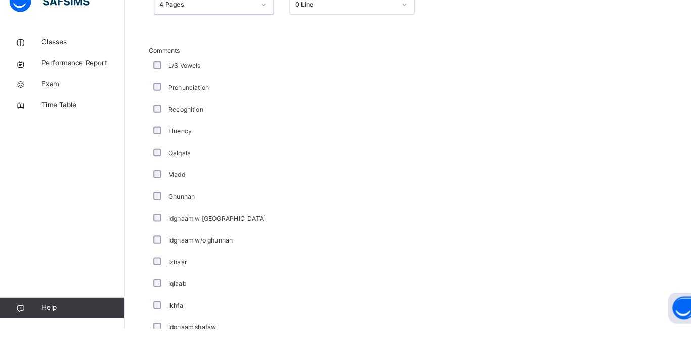
type input "*"
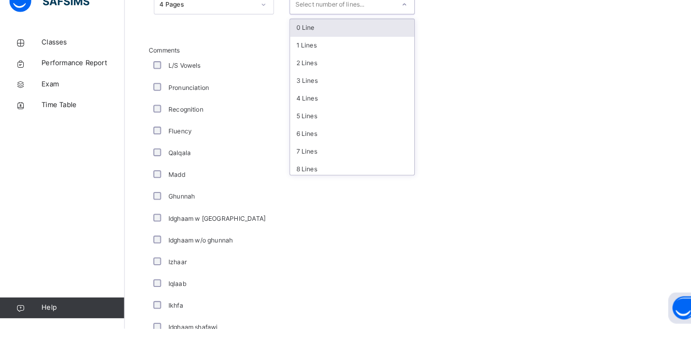
type input "*"
click at [377, 135] on div "5 Lines" at bounding box center [342, 132] width 121 height 17
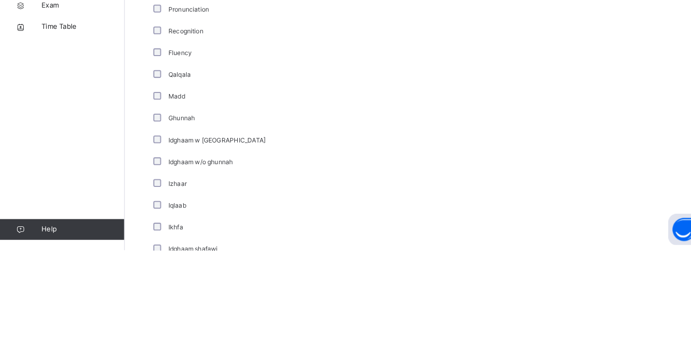
type input "*"
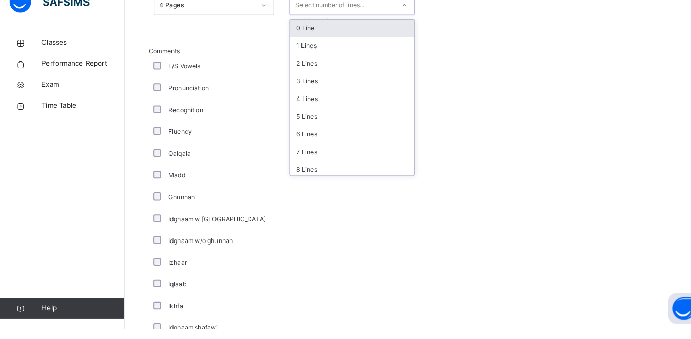
click at [332, 139] on div "5 Lines" at bounding box center [342, 132] width 121 height 17
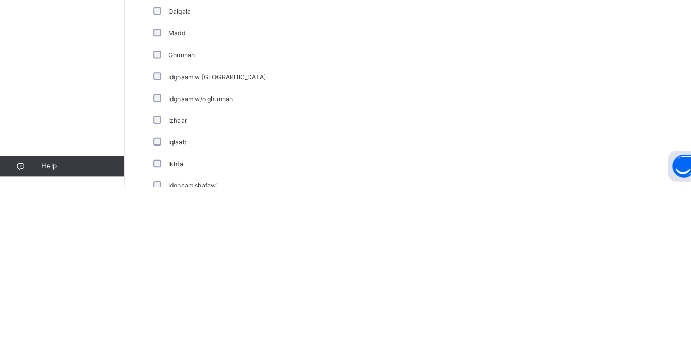
click at [538, 263] on div "Comments L/S Vowels Pronunciation Recognition Fluency Qalqala Madd Ghunnah Idgh…" at bounding box center [406, 228] width 523 height 328
click at [539, 110] on div "Comments L/S Vowels Pronunciation Recognition Fluency Qalqala Madd Ghunnah Idgh…" at bounding box center [406, 228] width 523 height 328
click at [534, 104] on div "Comments L/S Vowels Pronunciation Recognition Fluency Qalqala Madd Ghunnah Idgh…" at bounding box center [406, 228] width 523 height 328
click at [537, 102] on div "Comments L/S Vowels Pronunciation Recognition Fluency Qalqala Madd Ghunnah Idgh…" at bounding box center [406, 228] width 523 height 328
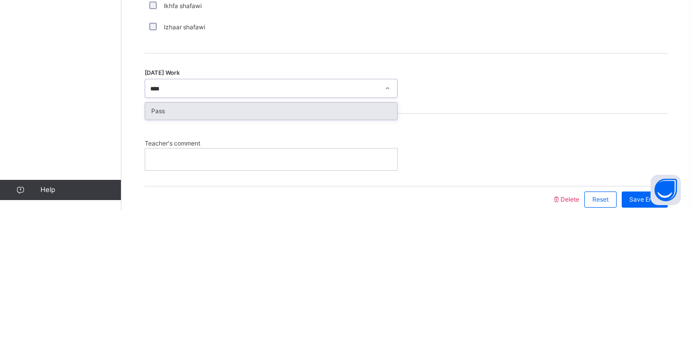
type input "****"
click at [342, 294] on div at bounding box center [271, 288] width 252 height 21
click at [314, 247] on div "Pass" at bounding box center [271, 240] width 252 height 17
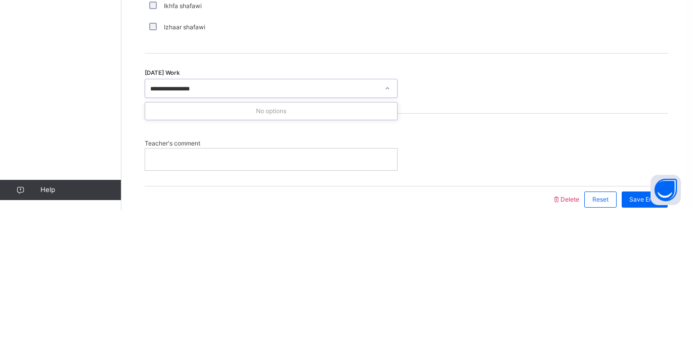
type input "**********"
click at [288, 297] on div at bounding box center [271, 288] width 252 height 21
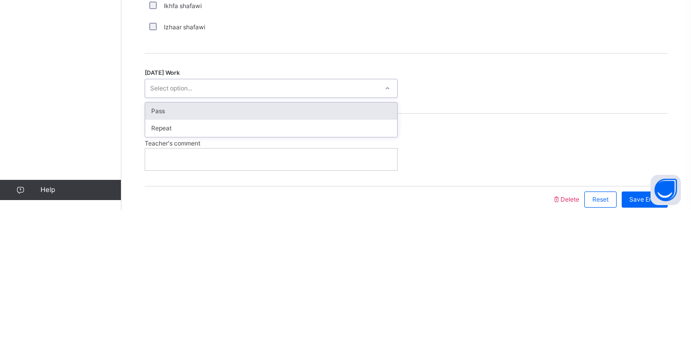
click at [216, 241] on div "Pass" at bounding box center [271, 240] width 252 height 17
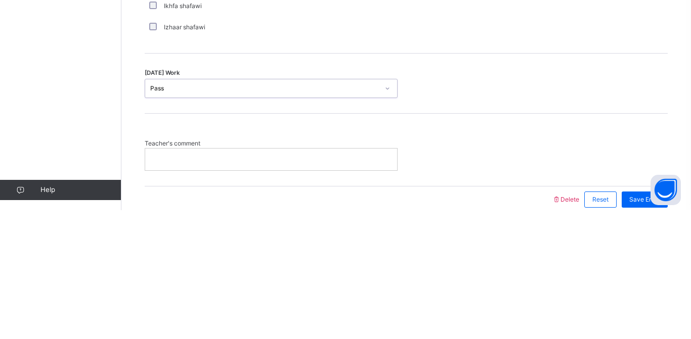
click at [262, 297] on div at bounding box center [271, 288] width 252 height 21
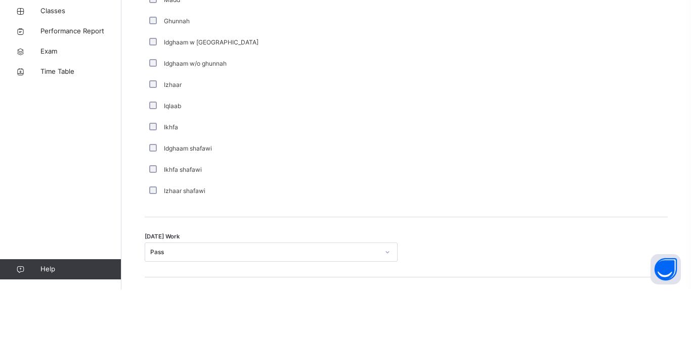
scroll to position [557, 0]
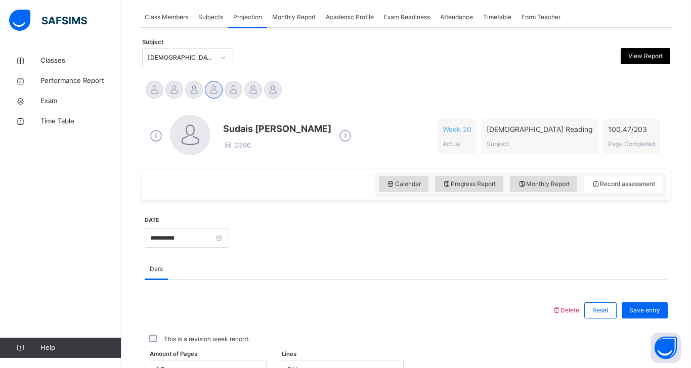
click at [634, 315] on span "Save entry" at bounding box center [644, 310] width 31 height 9
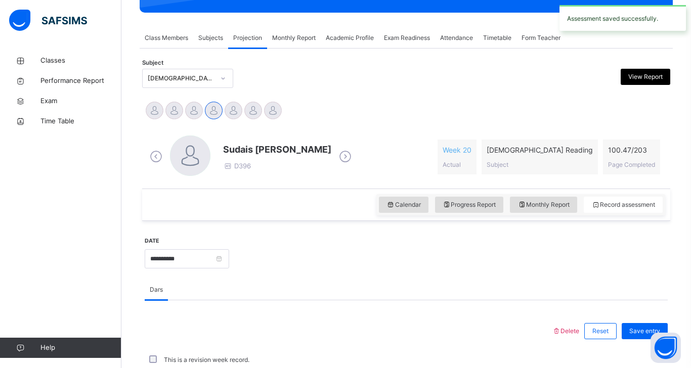
scroll to position [178, 0]
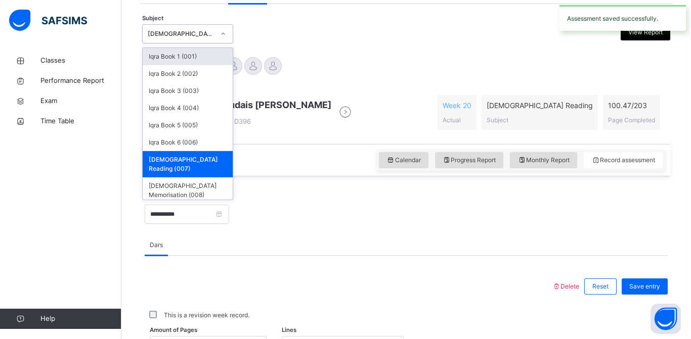
click at [203, 140] on div "Iqra Book 6 (006)" at bounding box center [188, 142] width 90 height 17
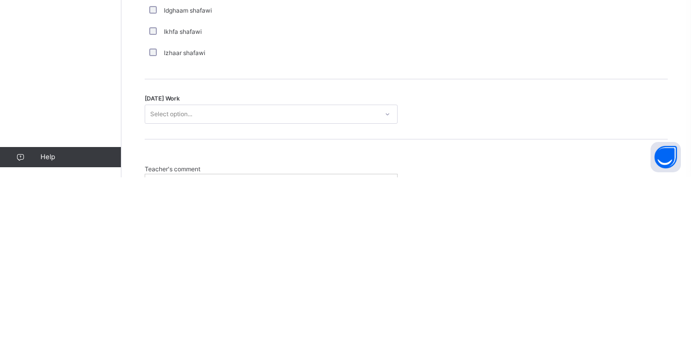
scroll to position [802, 0]
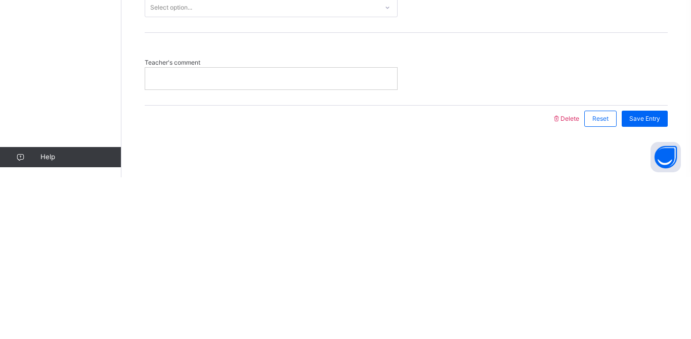
click at [347, 218] on div "Teacher's comment" at bounding box center [406, 231] width 523 height 72
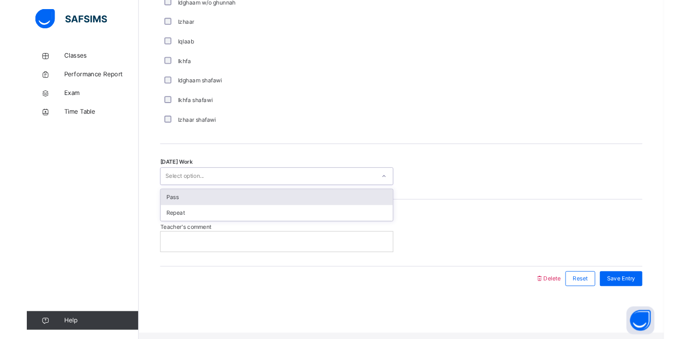
scroll to position [796, 0]
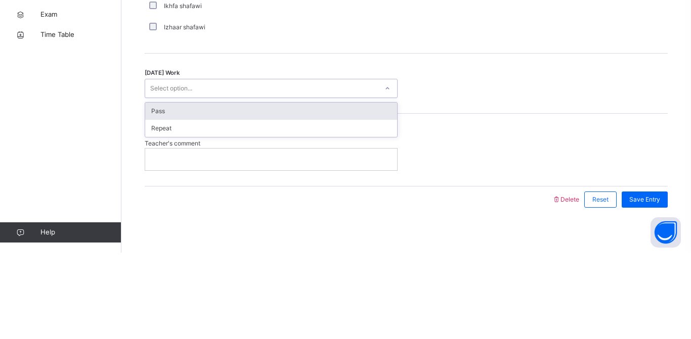
click at [203, 199] on div "Pass" at bounding box center [271, 197] width 252 height 17
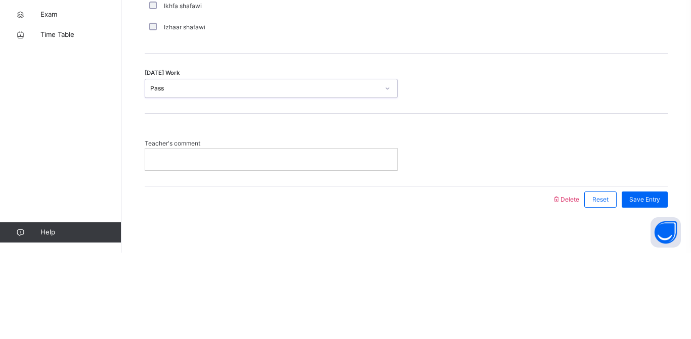
click at [201, 242] on p at bounding box center [271, 245] width 237 height 9
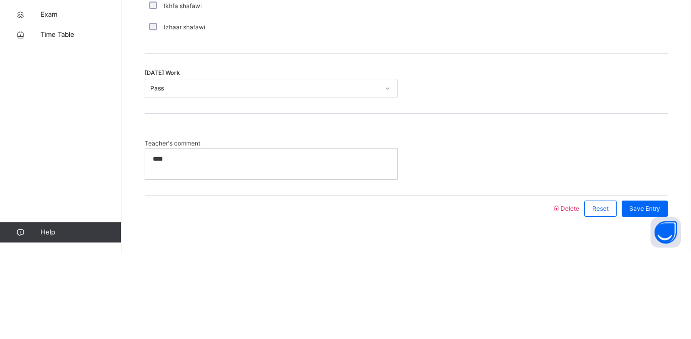
click at [586, 192] on div "Today's Work Pass" at bounding box center [406, 170] width 523 height 60
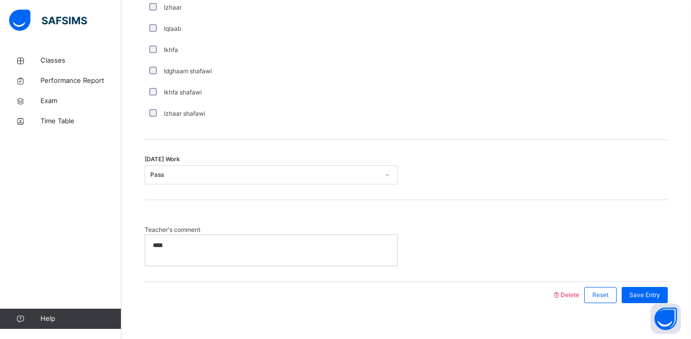
click at [640, 302] on div "Save Entry" at bounding box center [645, 295] width 46 height 16
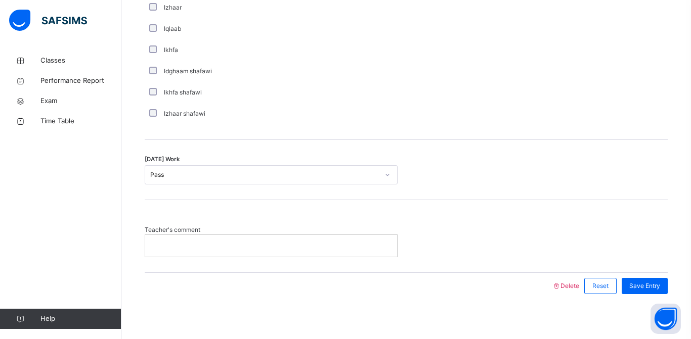
click at [309, 255] on div at bounding box center [271, 245] width 252 height 21
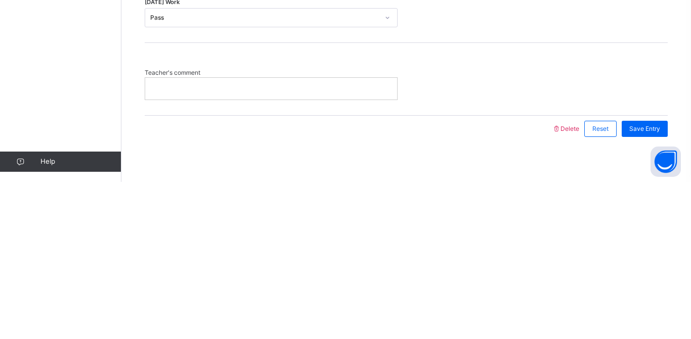
scroll to position [792, 0]
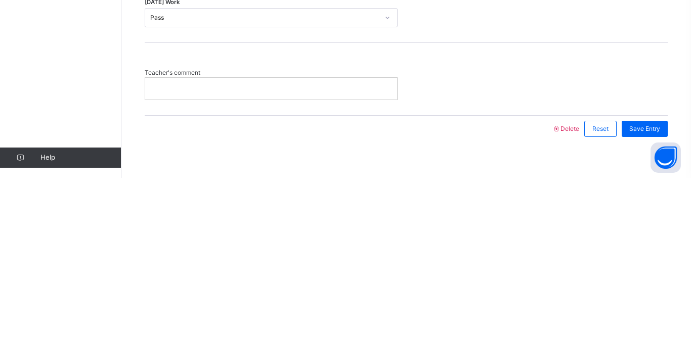
click at [463, 263] on div "Teacher's comment" at bounding box center [406, 240] width 523 height 72
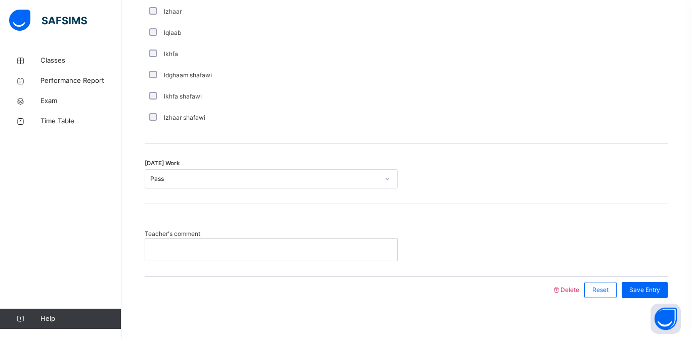
click at [159, 249] on p at bounding box center [271, 249] width 237 height 9
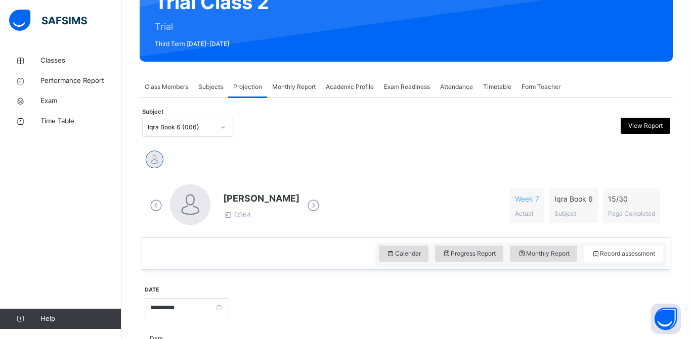
scroll to position [112, 0]
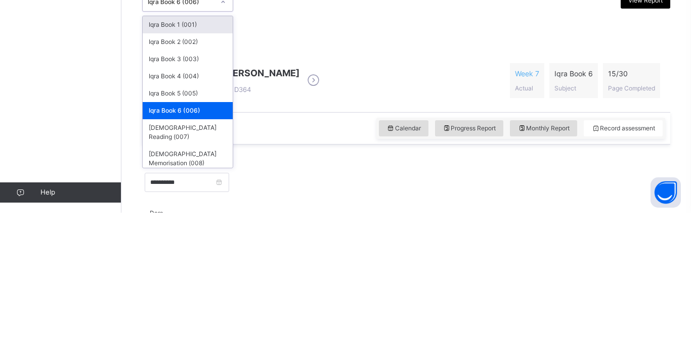
click at [191, 255] on div "Quran Reading (007)" at bounding box center [188, 259] width 90 height 26
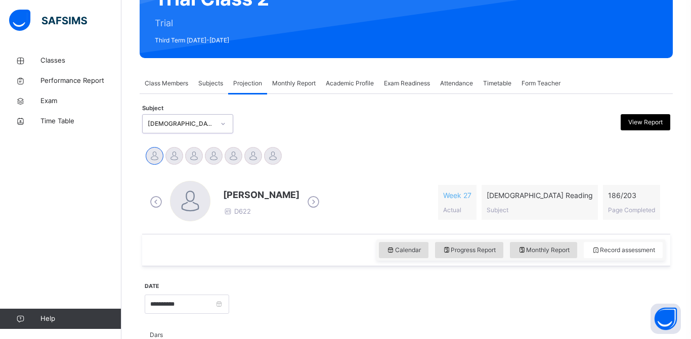
scroll to position [58, 0]
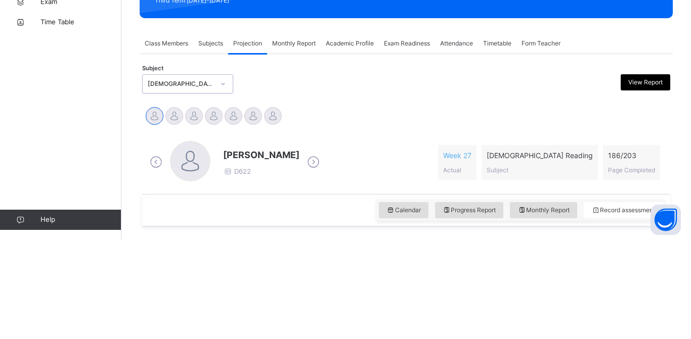
click at [272, 212] on div at bounding box center [273, 215] width 18 height 18
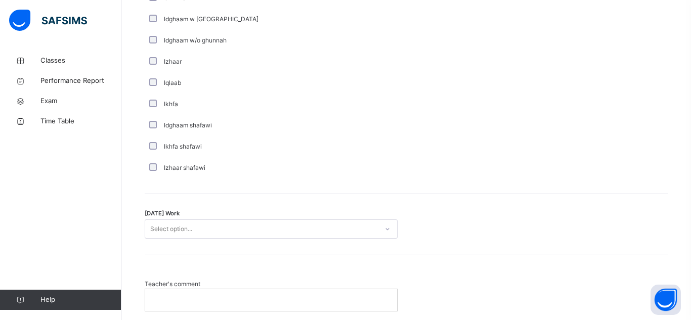
scroll to position [734, 0]
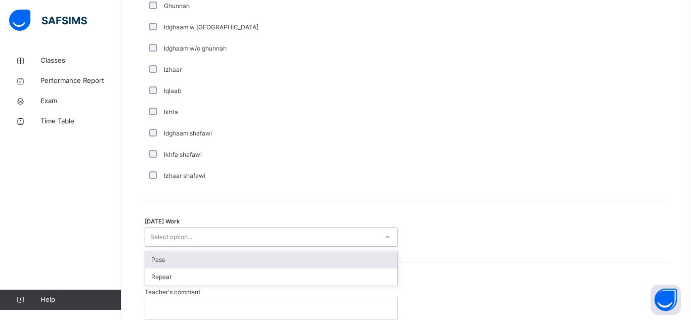
click at [228, 239] on div "Select option..." at bounding box center [261, 238] width 233 height 16
click at [212, 264] on div "Pass" at bounding box center [271, 259] width 252 height 17
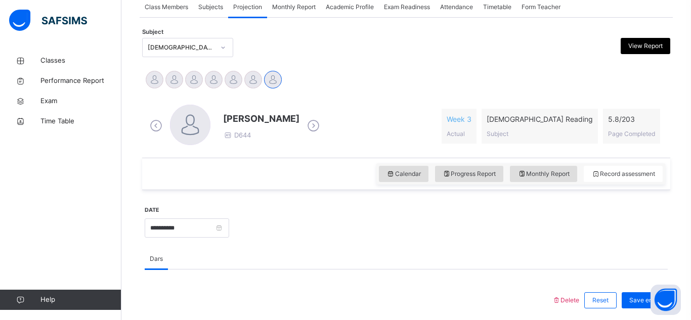
scroll to position [195, 0]
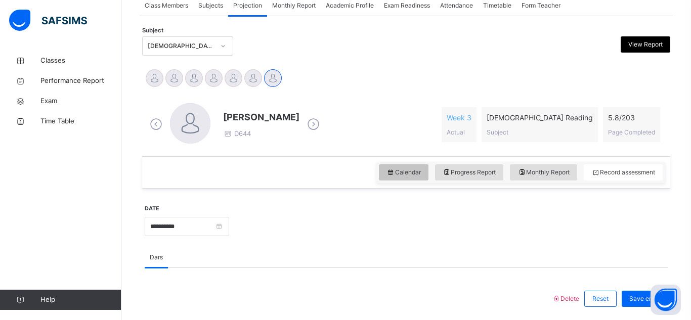
click at [398, 171] on span "Calendar" at bounding box center [403, 172] width 34 height 9
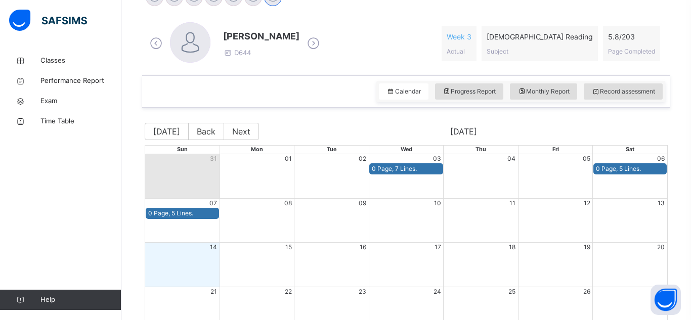
scroll to position [278, 0]
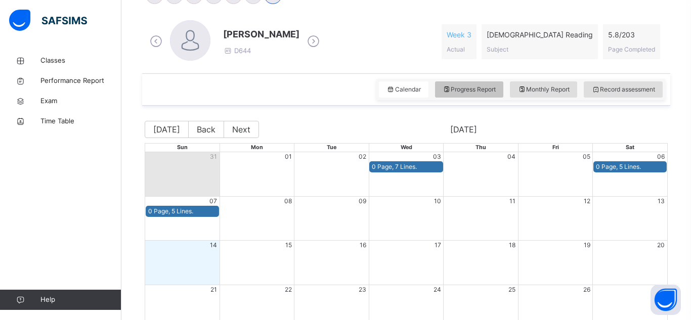
click at [453, 89] on span "Progress Report" at bounding box center [470, 89] width 54 height 9
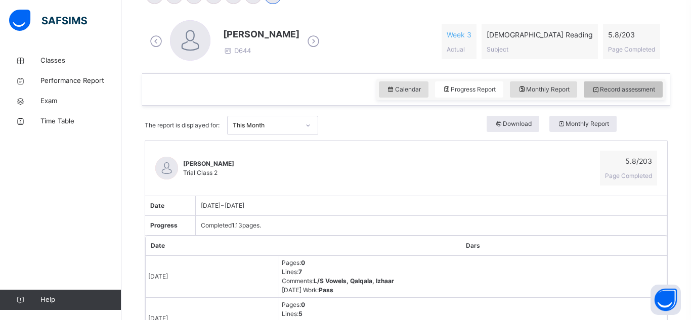
click at [601, 92] on span "Record assessment" at bounding box center [623, 89] width 64 height 9
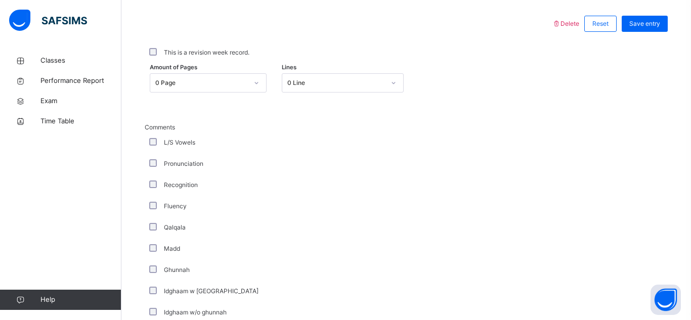
scroll to position [473, 0]
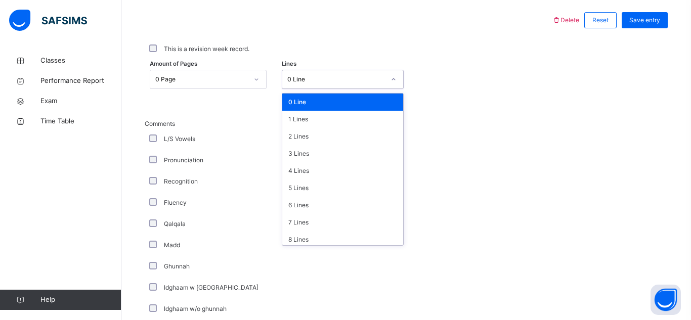
click at [306, 79] on div "0 Line" at bounding box center [336, 79] width 98 height 9
click at [286, 185] on div "5 Lines" at bounding box center [342, 188] width 121 height 17
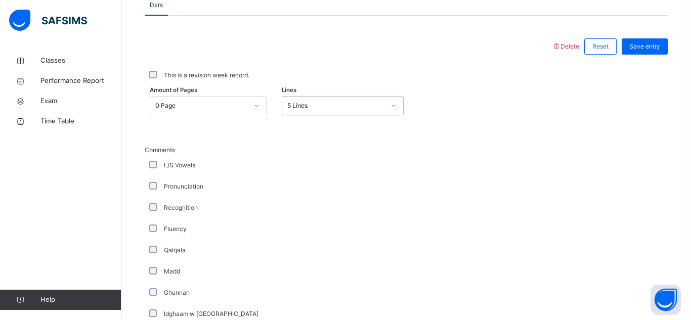
scroll to position [445, 0]
click at [269, 268] on div "Comments L/S Vowels Pronunciation Recognition Fluency Qalqala Madd Ghunnah Idgh…" at bounding box center [271, 312] width 253 height 328
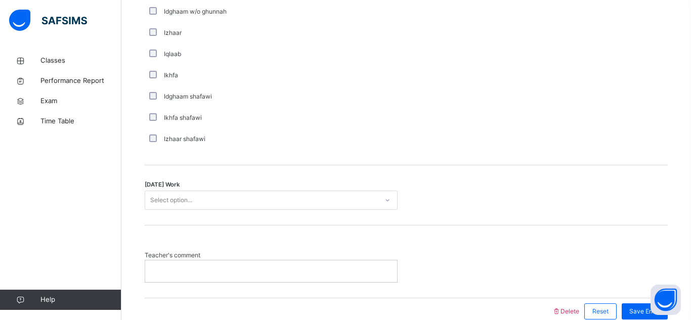
scroll to position [821, 0]
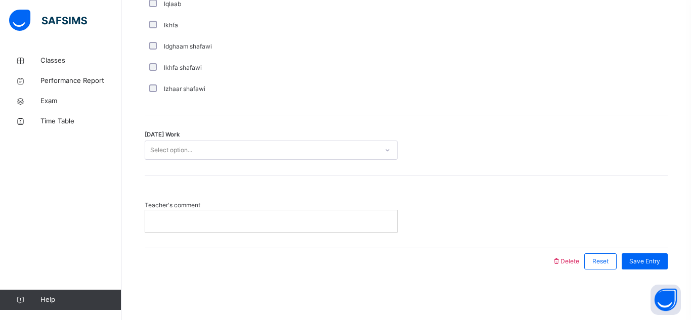
click at [274, 138] on div "Today's Work Select option..." at bounding box center [406, 145] width 523 height 60
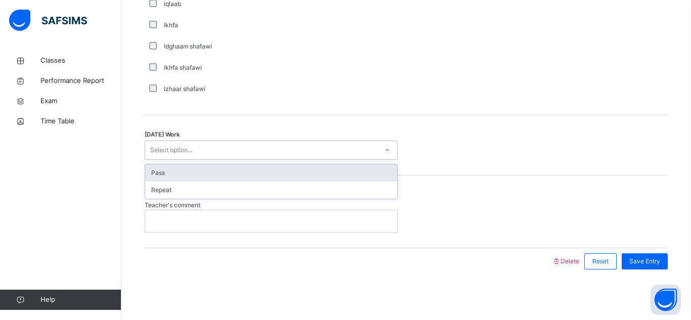
click at [273, 146] on div "Select option..." at bounding box center [261, 151] width 233 height 16
click at [274, 169] on div "Pass" at bounding box center [271, 172] width 252 height 17
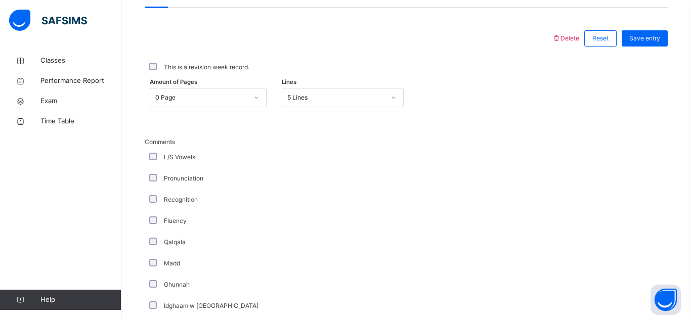
scroll to position [473, 0]
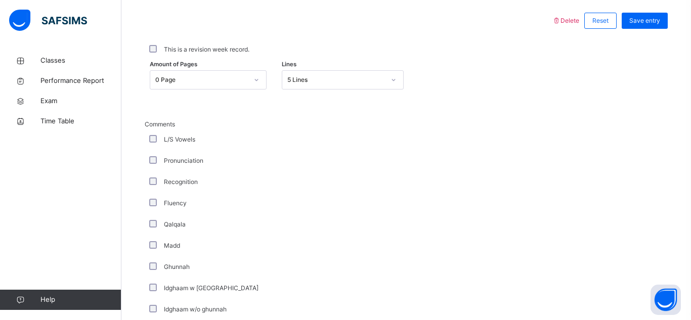
click at [650, 34] on div "This is a revision week record." at bounding box center [406, 49] width 523 height 31
click at [650, 24] on span "Save entry" at bounding box center [644, 20] width 31 height 9
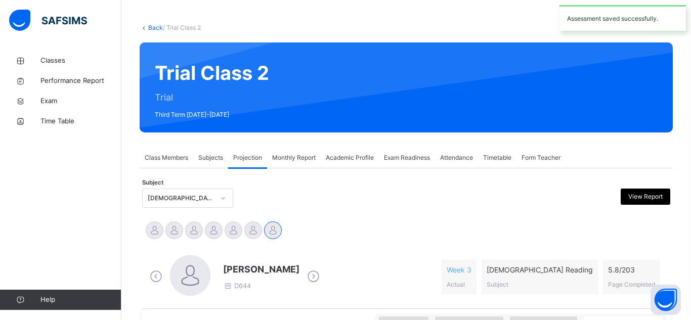
scroll to position [44, 0]
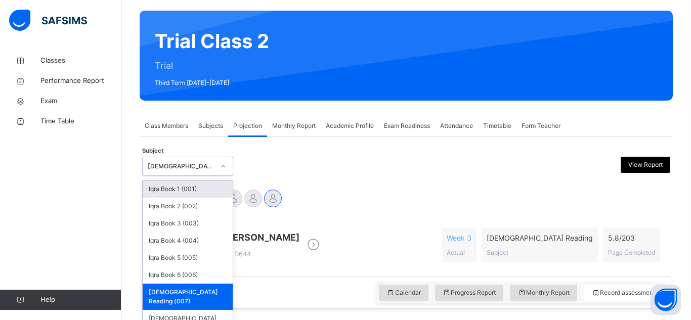
click at [169, 176] on div "option Quran Reading (007), selected. option Iqra Book 1 (001) focused, 1 of 8.…" at bounding box center [187, 166] width 91 height 19
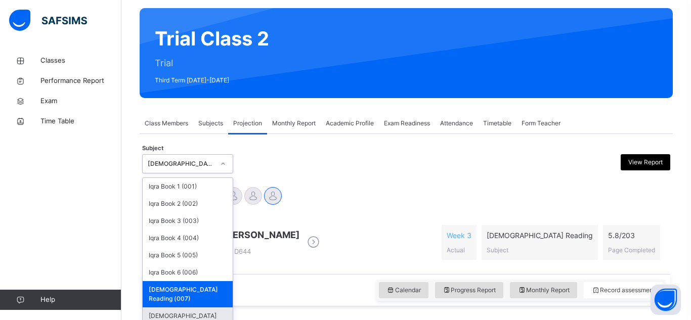
click at [168, 308] on div "[DEMOGRAPHIC_DATA] Memorisation (008)" at bounding box center [188, 321] width 90 height 26
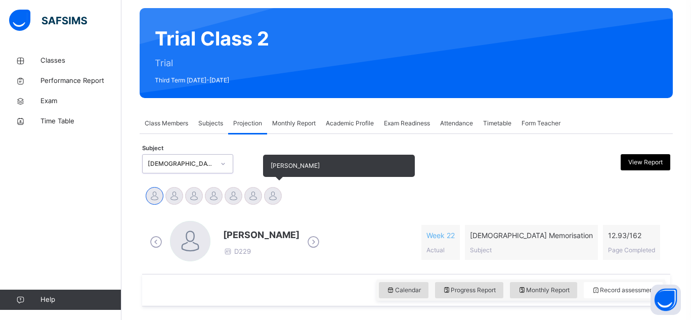
click at [269, 196] on div at bounding box center [273, 196] width 18 height 18
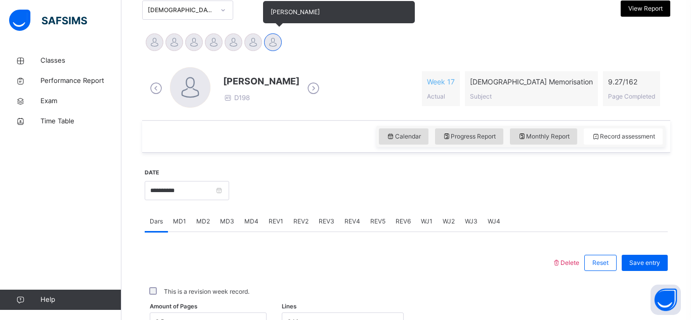
scroll to position [440, 0]
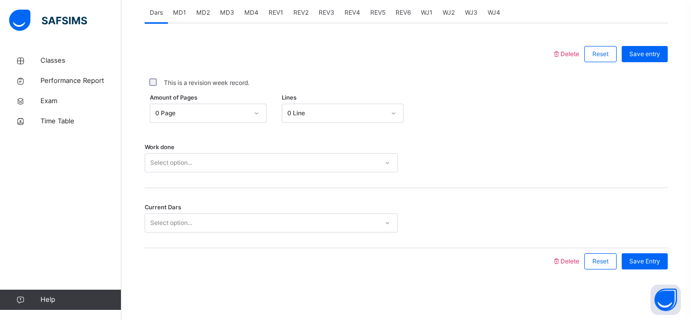
click at [230, 285] on div "**********" at bounding box center [406, 117] width 523 height 336
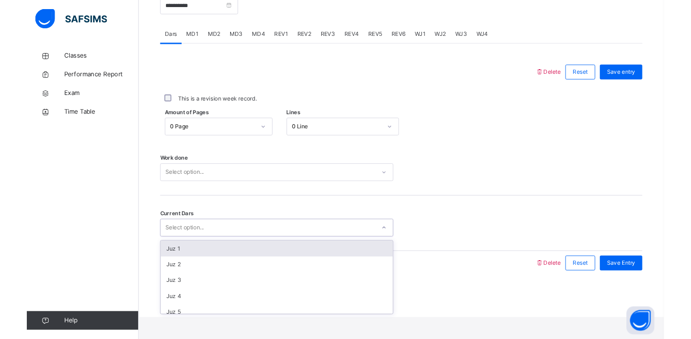
scroll to position [420, 0]
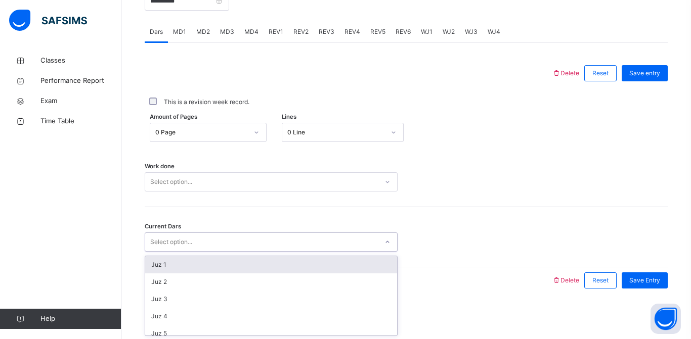
click at [527, 155] on div "Work done Select option..." at bounding box center [406, 177] width 523 height 60
click at [513, 141] on div "Amount of Pages 0 Page Lines 0 Line" at bounding box center [406, 132] width 523 height 19
click at [470, 129] on div "Amount of Pages 0 Page Lines 0 Line" at bounding box center [406, 132] width 523 height 19
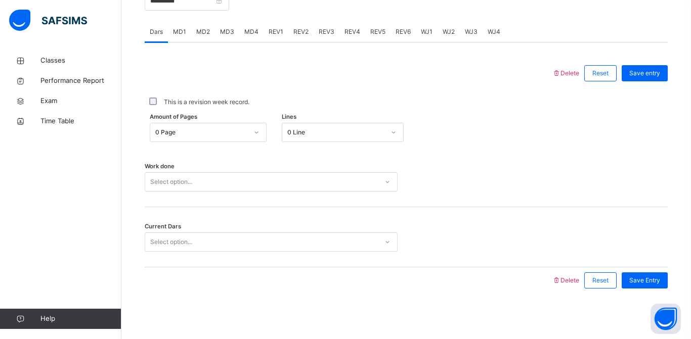
click at [471, 126] on div "Amount of Pages 0 Page Lines 0 Line" at bounding box center [406, 132] width 523 height 19
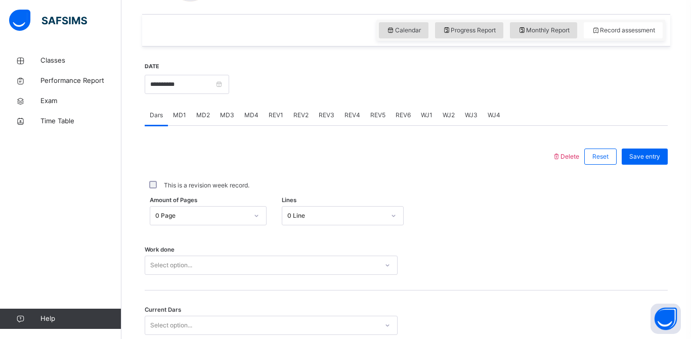
scroll to position [334, 0]
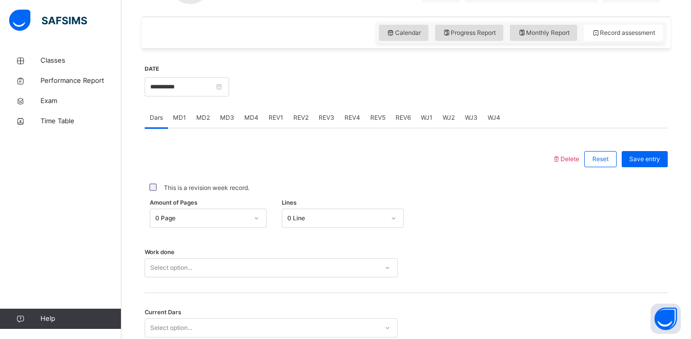
click at [220, 123] on div "MD3" at bounding box center [227, 118] width 24 height 20
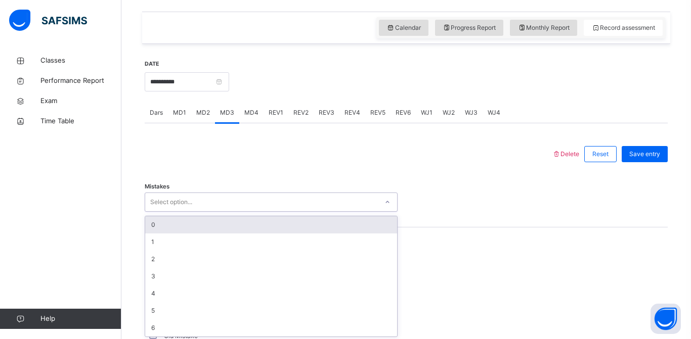
scroll to position [341, 0]
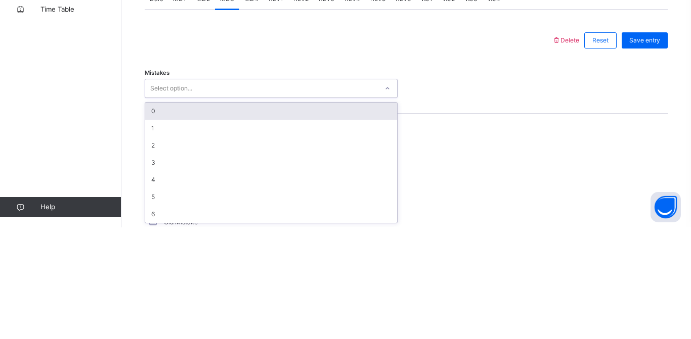
click at [163, 226] on div "0" at bounding box center [271, 222] width 252 height 17
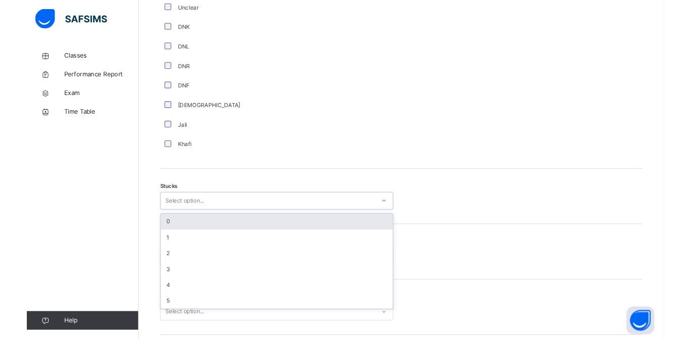
scroll to position [717, 0]
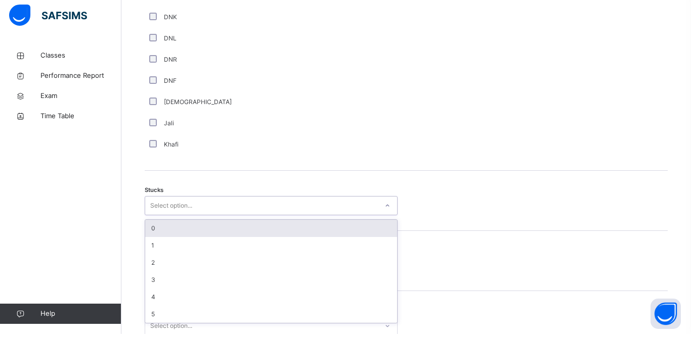
click at [380, 146] on div "Khafi" at bounding box center [271, 149] width 248 height 9
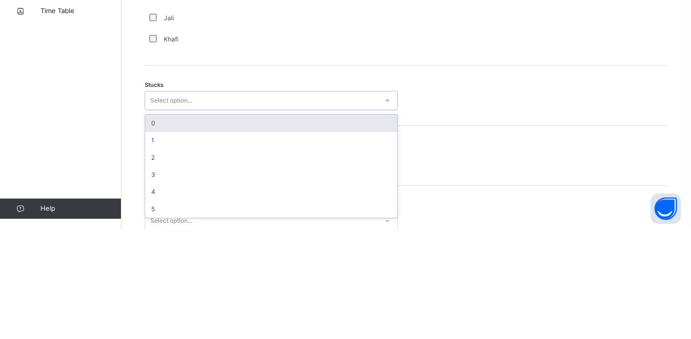
click at [217, 90] on div "DNF" at bounding box center [271, 85] width 248 height 9
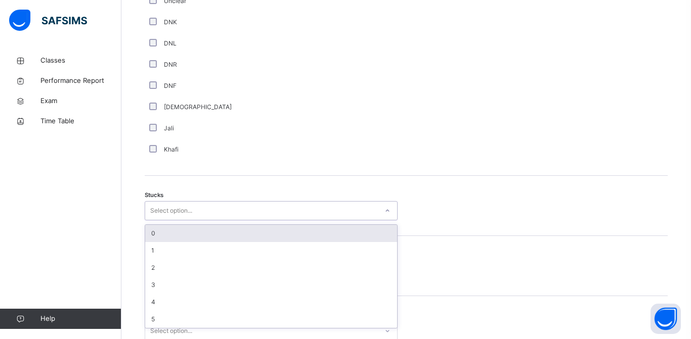
click at [167, 320] on div "5" at bounding box center [271, 319] width 252 height 17
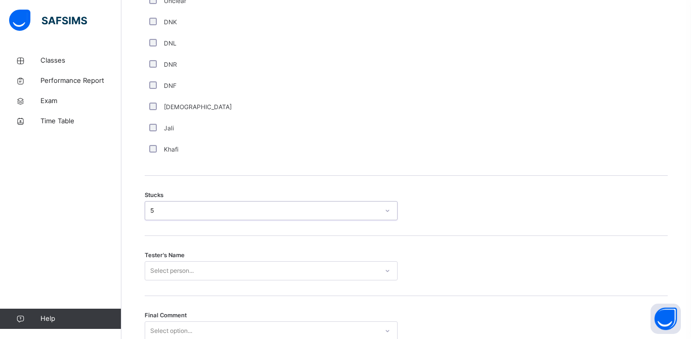
click at [273, 122] on div "Jali" at bounding box center [271, 128] width 253 height 21
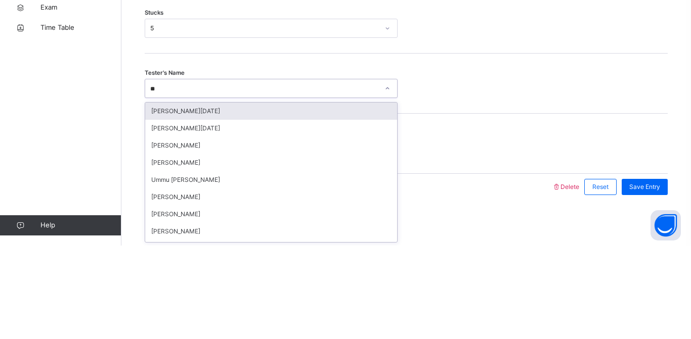
scroll to position [0, 0]
type input "*******"
type input "********"
click at [532, 226] on div "Final Comment Select option..." at bounding box center [406, 237] width 523 height 60
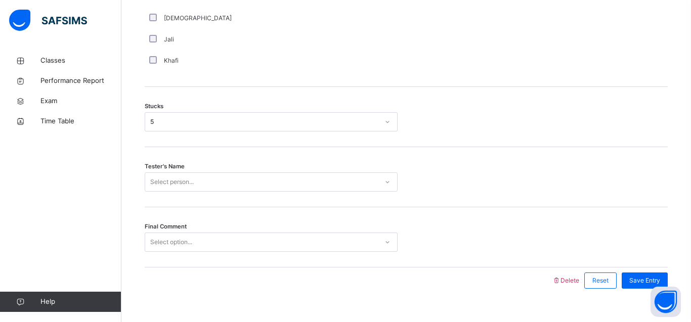
click at [255, 179] on div "Select person..." at bounding box center [261, 182] width 233 height 16
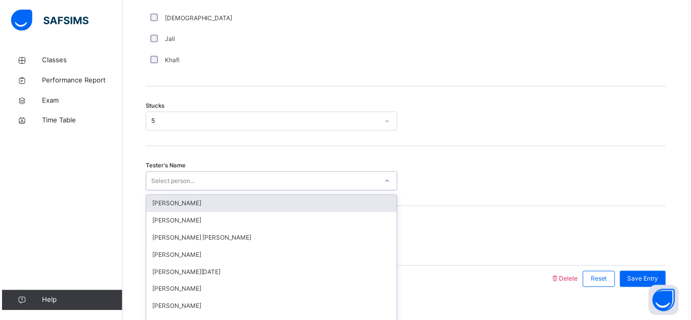
scroll to position [825, 0]
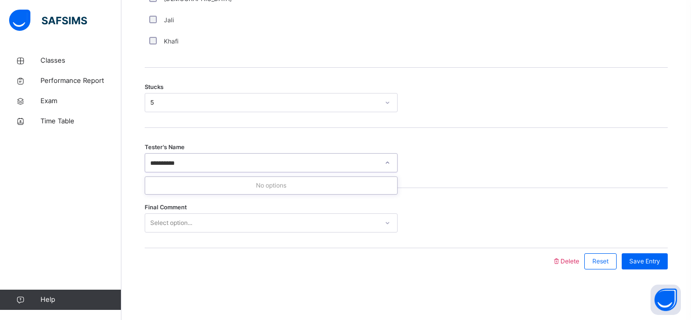
type input "********"
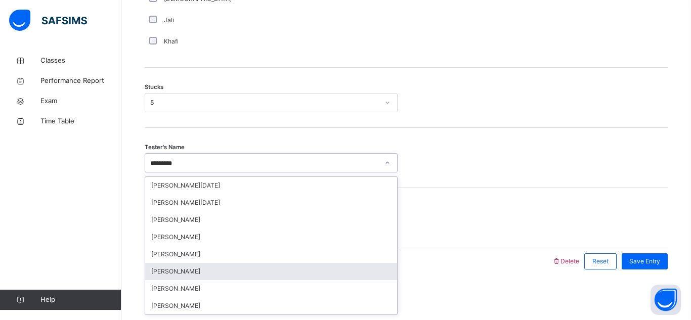
click at [191, 270] on div "[PERSON_NAME]" at bounding box center [271, 271] width 252 height 17
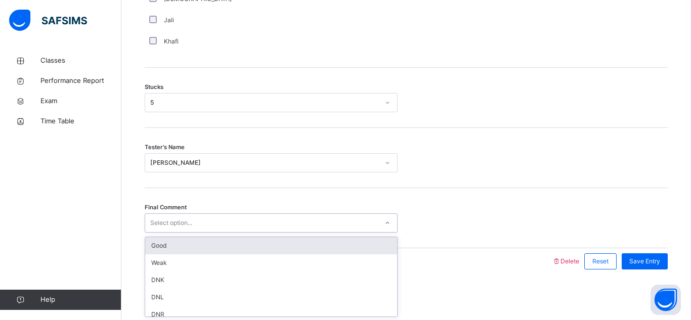
click at [193, 223] on div "Select option..." at bounding box center [261, 223] width 233 height 16
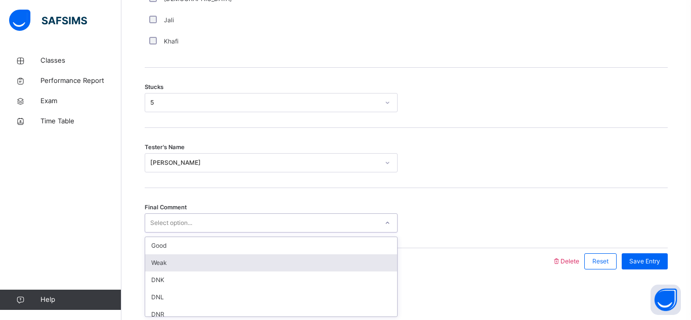
click at [205, 258] on div "Weak" at bounding box center [271, 262] width 252 height 17
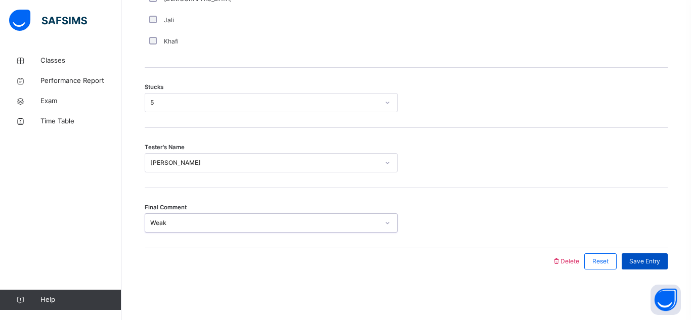
click at [651, 261] on span "Save Entry" at bounding box center [644, 261] width 31 height 9
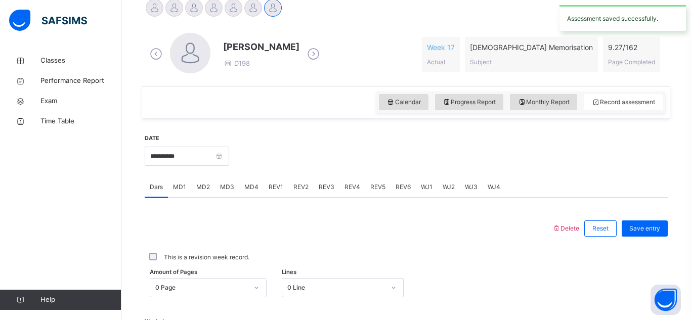
scroll to position [257, 0]
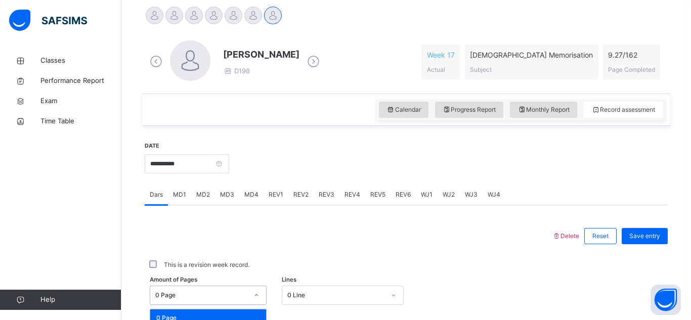
click at [204, 297] on div "option 2 Pages focused, 3 of 163. 163 results available. Use Up and Down to cho…" at bounding box center [208, 295] width 117 height 19
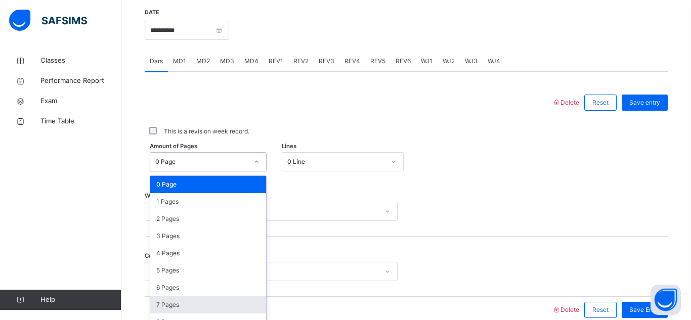
scroll to position [403, 0]
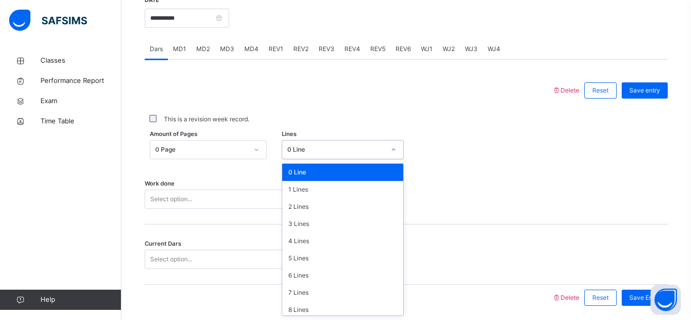
click at [351, 146] on div "0 Line" at bounding box center [336, 149] width 98 height 9
click at [351, 204] on div "2 Lines" at bounding box center [342, 206] width 121 height 17
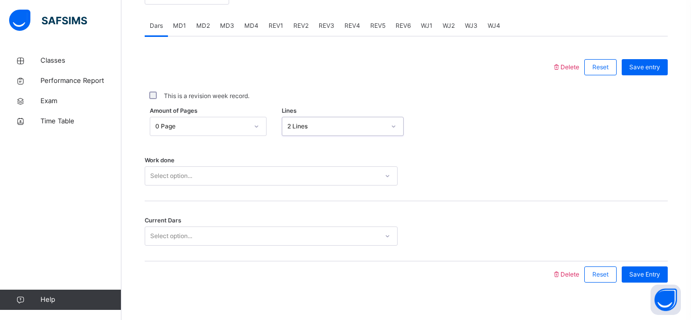
scroll to position [440, 0]
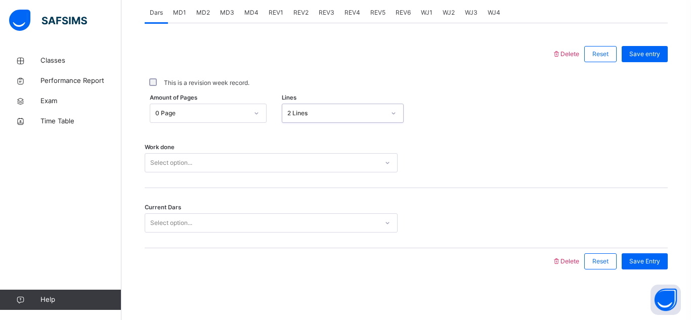
click at [298, 172] on div "Select option..." at bounding box center [271, 162] width 253 height 19
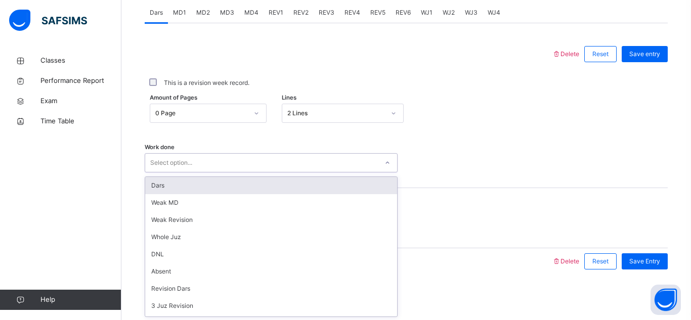
click at [298, 189] on div "Dars" at bounding box center [271, 185] width 252 height 17
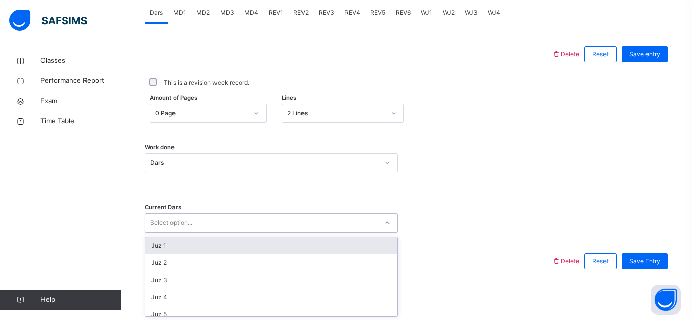
click at [275, 221] on div "Select option..." at bounding box center [261, 223] width 233 height 16
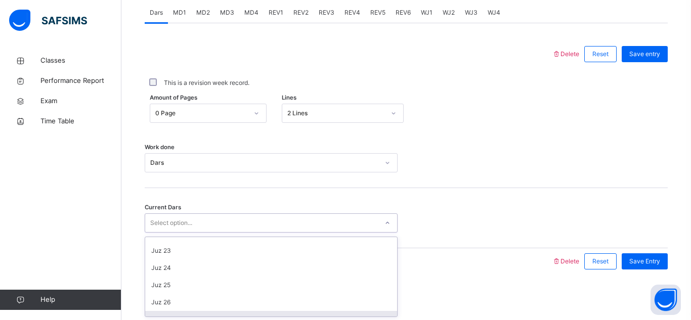
scroll to position [390, 0]
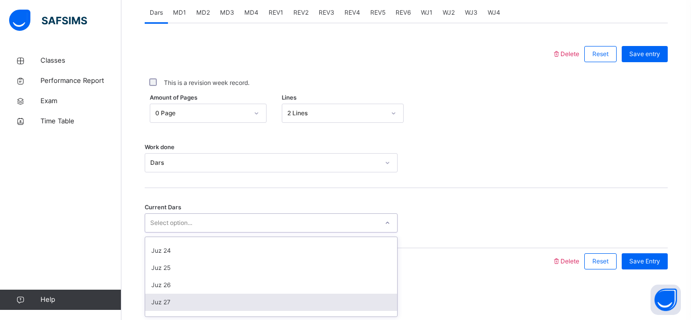
click at [240, 299] on div "Juz 27" at bounding box center [271, 302] width 252 height 17
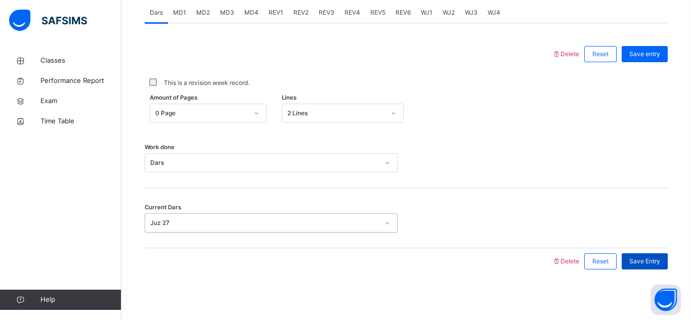
click at [649, 257] on span "Save Entry" at bounding box center [644, 261] width 31 height 9
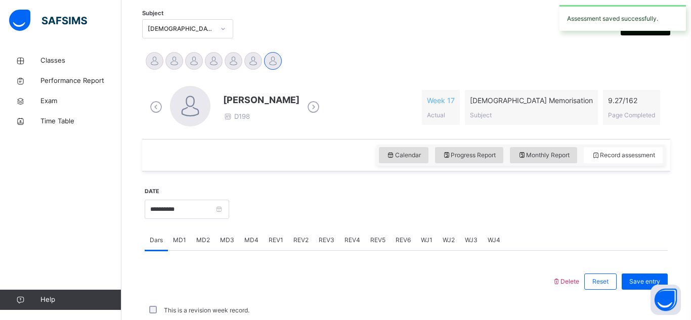
scroll to position [197, 0]
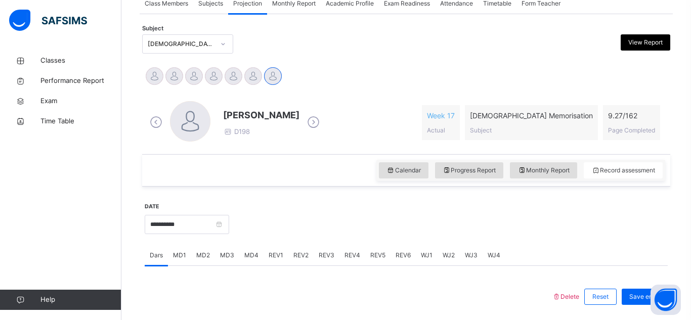
click at [250, 254] on span "MD4" at bounding box center [251, 255] width 14 height 9
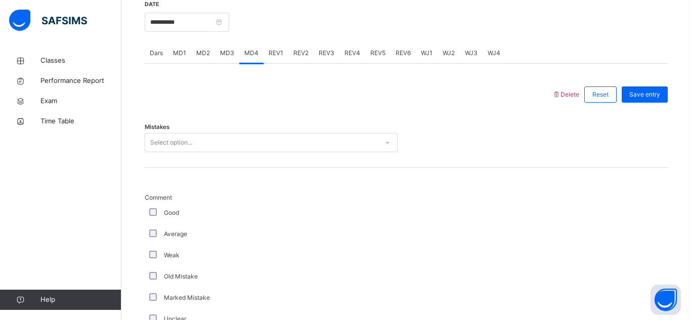
scroll to position [419, 0]
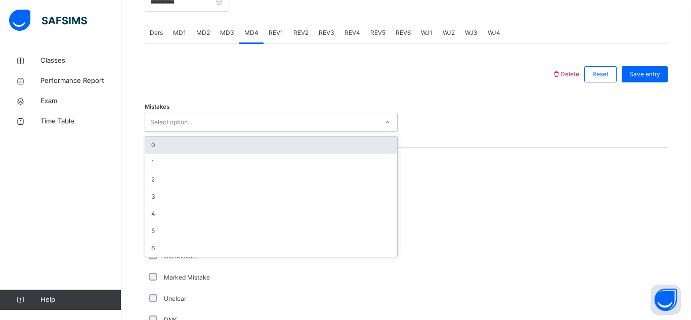
click at [258, 116] on div "Select option..." at bounding box center [261, 123] width 233 height 16
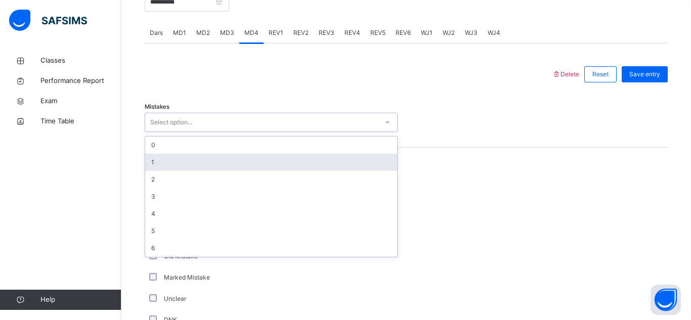
click at [269, 159] on div "1" at bounding box center [271, 162] width 252 height 17
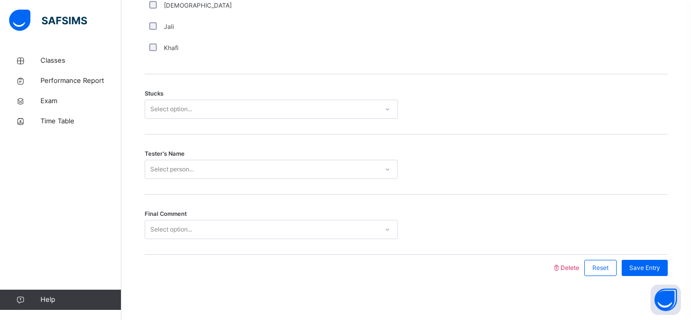
scroll to position [825, 0]
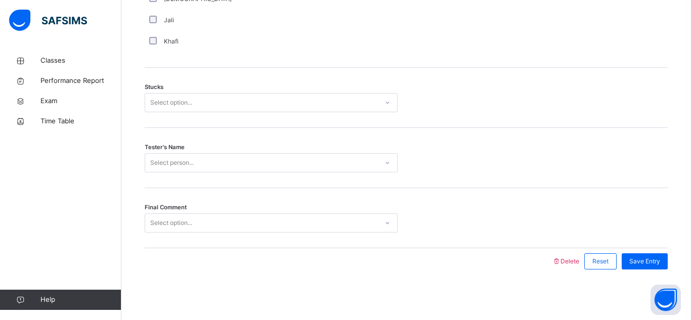
click at [248, 92] on div "Stucks Select option..." at bounding box center [406, 98] width 523 height 60
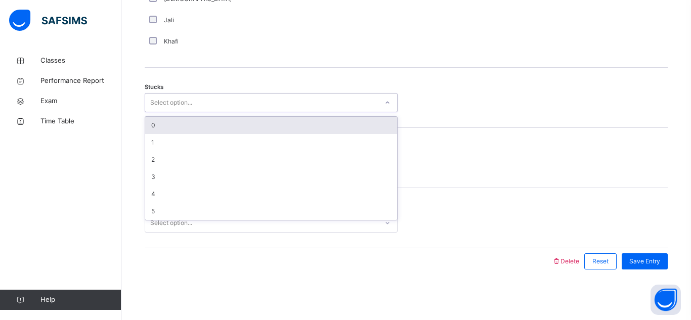
click at [251, 99] on div "Select option..." at bounding box center [261, 103] width 233 height 16
drag, startPoint x: 258, startPoint y: 129, endPoint x: 257, endPoint y: 122, distance: 7.7
click at [257, 122] on div "0" at bounding box center [271, 125] width 252 height 17
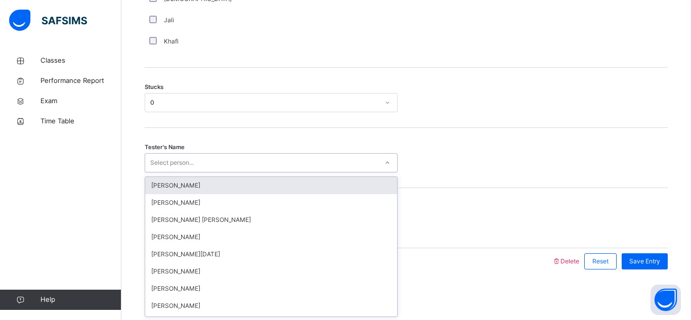
click at [261, 164] on div "Select person..." at bounding box center [261, 163] width 233 height 16
type input "***"
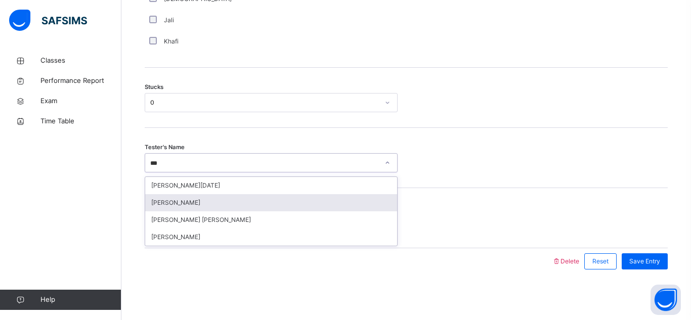
click at [220, 199] on div "[PERSON_NAME]" at bounding box center [271, 202] width 252 height 17
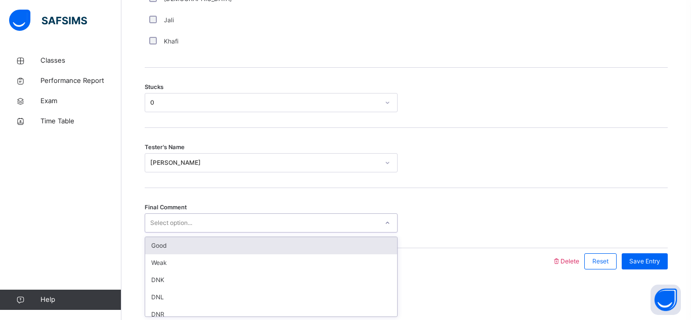
click at [235, 227] on div "Select option..." at bounding box center [261, 223] width 233 height 16
click at [238, 247] on div "Good" at bounding box center [271, 245] width 252 height 17
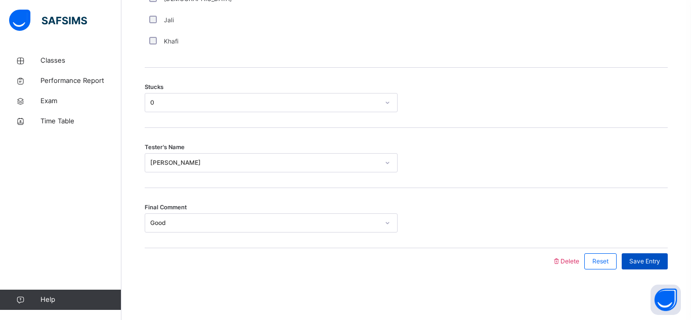
click at [643, 260] on span "Save Entry" at bounding box center [644, 261] width 31 height 9
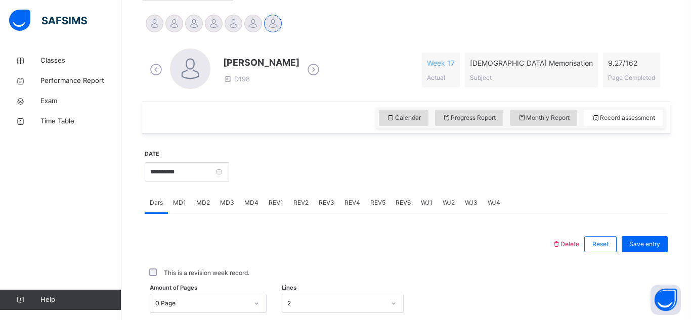
scroll to position [247, 0]
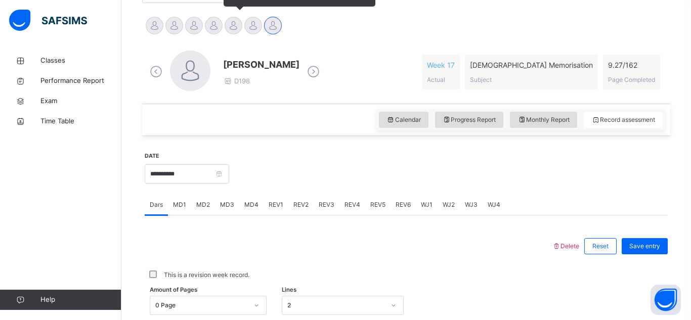
click at [241, 32] on div "[PERSON_NAME]" at bounding box center [234, 27] width 20 height 22
click at [237, 29] on div at bounding box center [234, 26] width 18 height 18
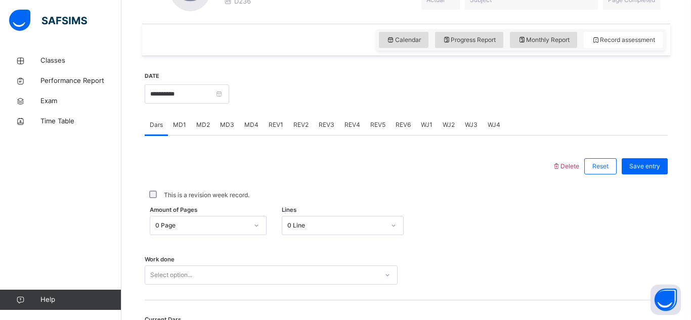
scroll to position [352, 0]
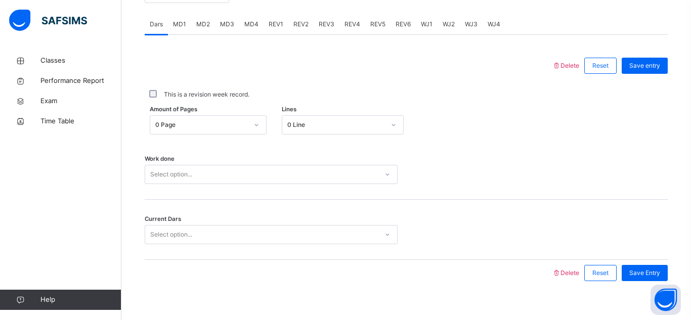
click at [173, 184] on div "Select option..." at bounding box center [271, 174] width 253 height 19
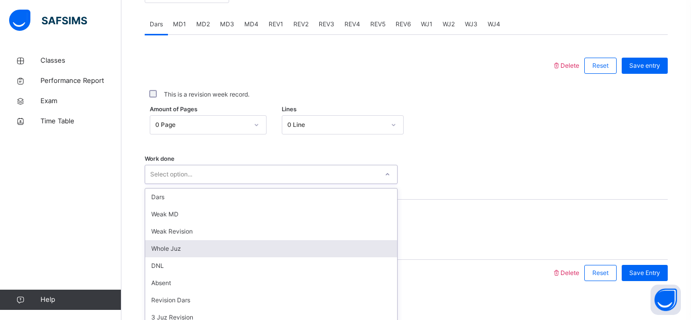
scroll to position [440, 0]
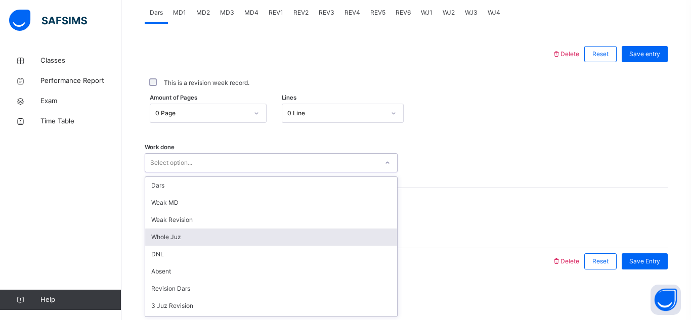
click at [186, 233] on div "Whole Juz" at bounding box center [271, 237] width 252 height 17
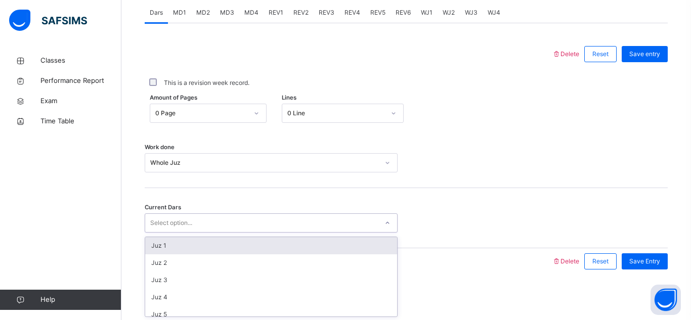
click at [186, 225] on div "Select option..." at bounding box center [171, 222] width 42 height 19
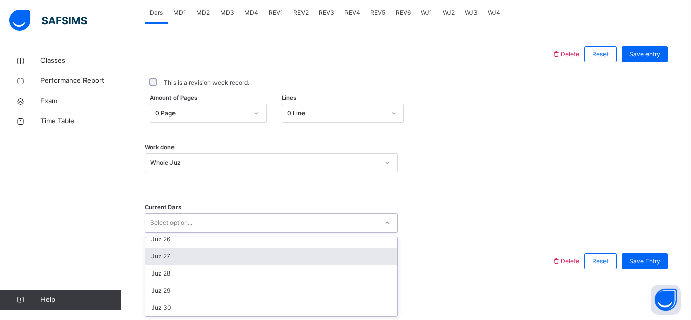
click at [190, 256] on div "Juz 27" at bounding box center [271, 256] width 252 height 17
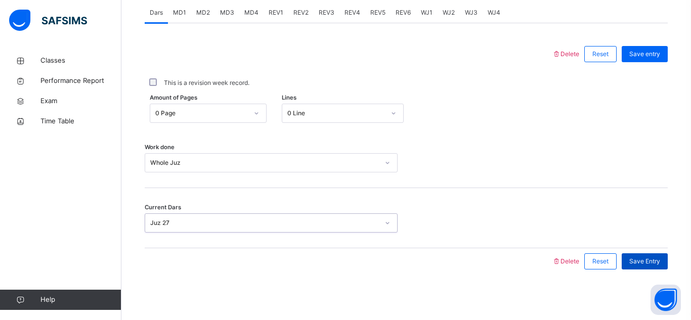
click at [642, 266] on div "Save Entry" at bounding box center [645, 261] width 46 height 16
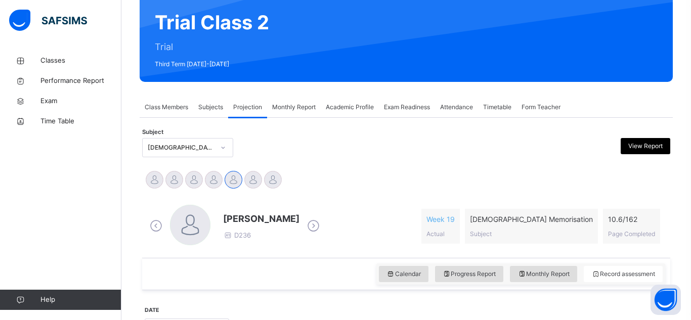
scroll to position [0, 0]
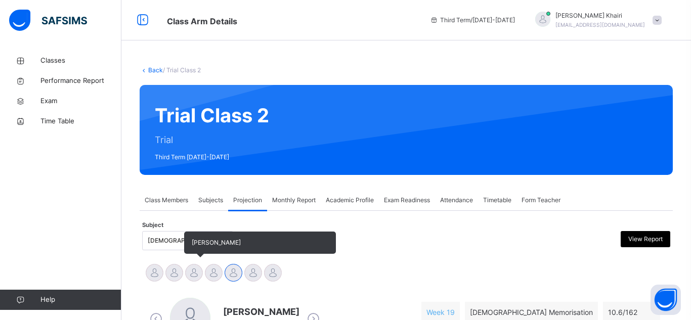
click at [196, 267] on div at bounding box center [194, 273] width 18 height 18
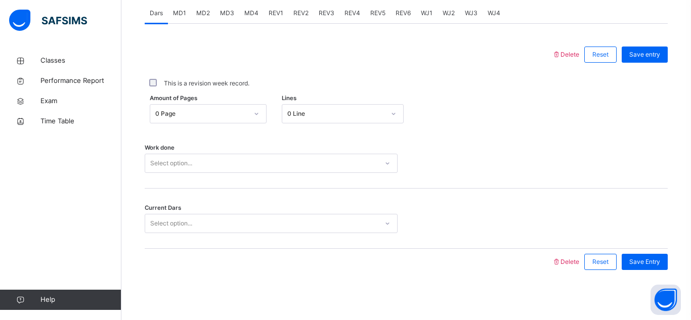
scroll to position [440, 0]
click at [348, 109] on div "0 Line" at bounding box center [336, 113] width 98 height 9
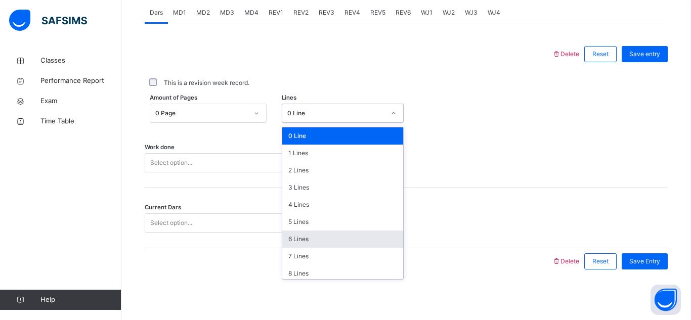
click at [310, 247] on div "6 Lines" at bounding box center [342, 239] width 121 height 17
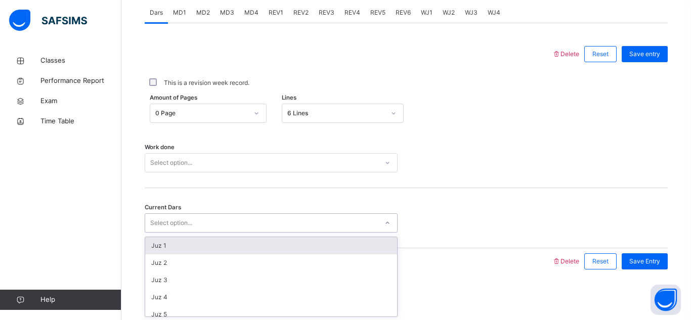
click at [170, 224] on div "Select option..." at bounding box center [171, 222] width 42 height 19
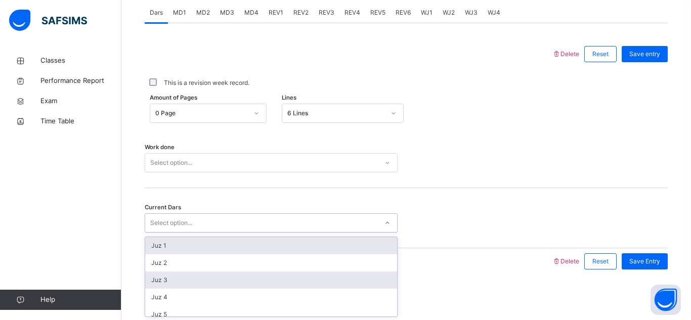
scroll to position [436, 0]
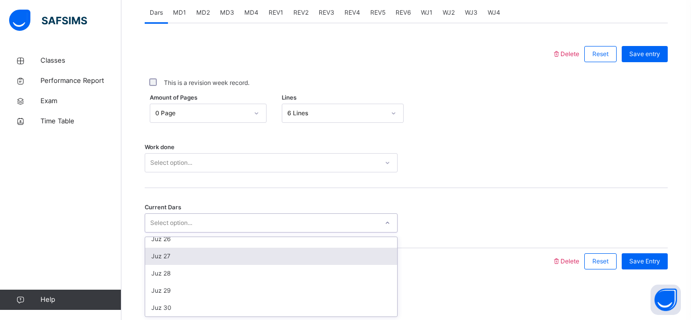
click at [176, 258] on div "Juz 27" at bounding box center [271, 256] width 252 height 17
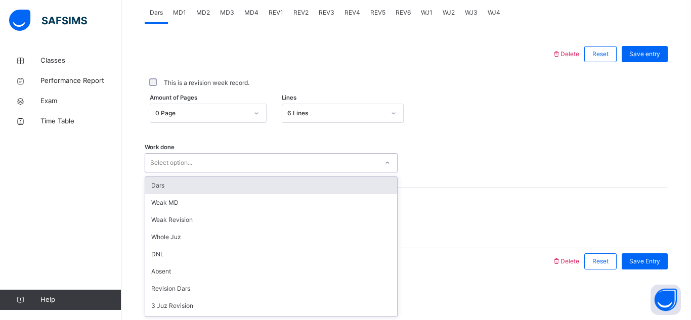
click at [310, 153] on div "Select option..." at bounding box center [271, 162] width 253 height 19
click at [303, 185] on div "Dars" at bounding box center [271, 185] width 252 height 17
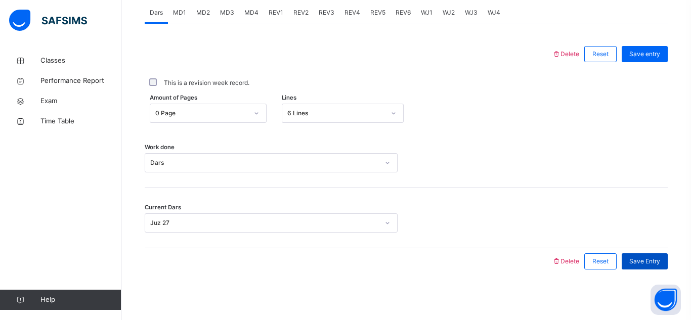
click at [636, 259] on span "Save Entry" at bounding box center [644, 261] width 31 height 9
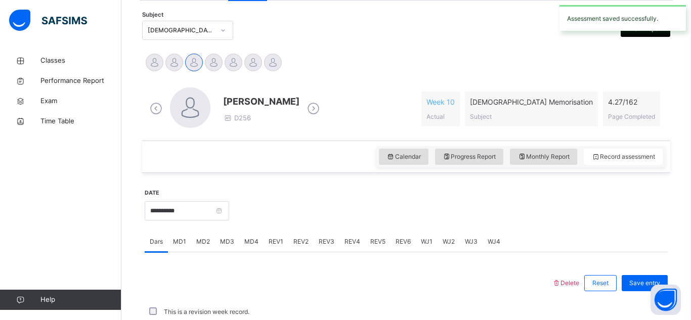
scroll to position [440, 0]
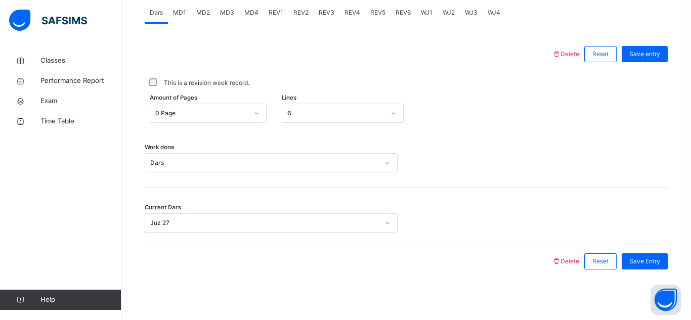
click at [296, 116] on div "6" at bounding box center [336, 113] width 98 height 9
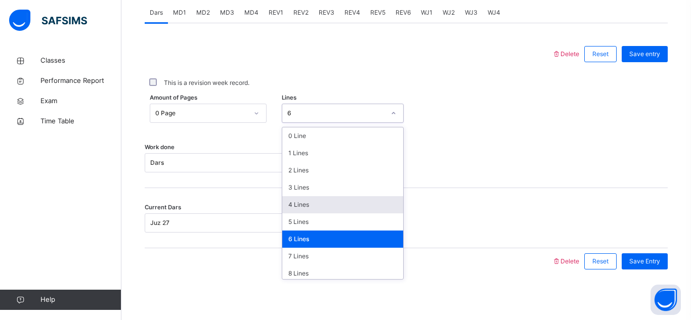
click at [304, 208] on div "4 Lines" at bounding box center [342, 204] width 121 height 17
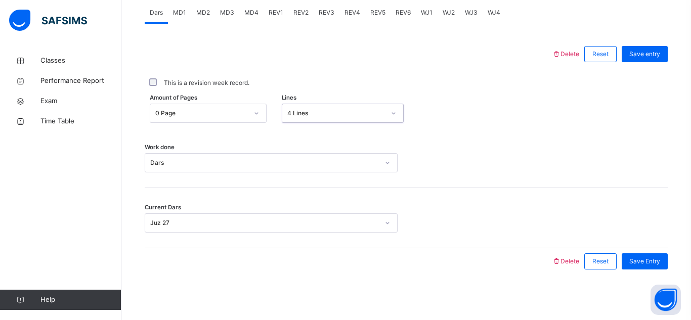
click at [304, 162] on div "Dars" at bounding box center [264, 162] width 229 height 9
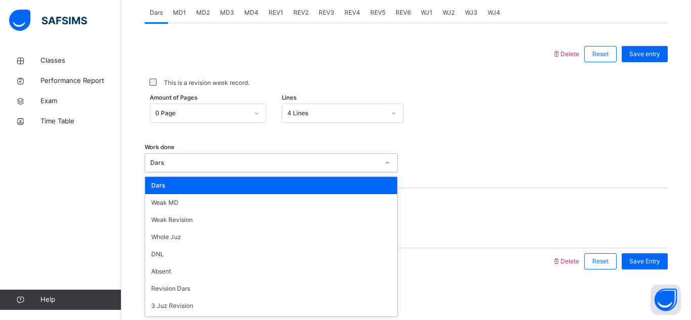
click at [467, 92] on div "This is a revision week record." at bounding box center [406, 82] width 523 height 21
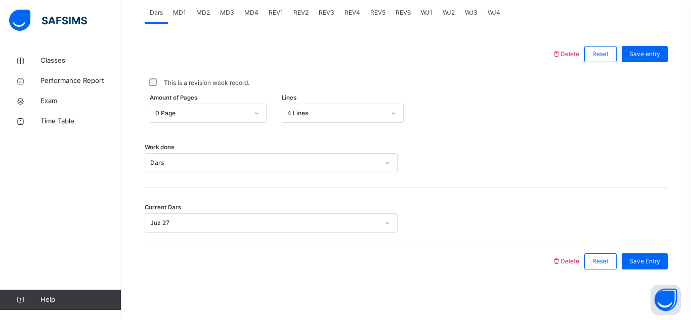
click at [282, 220] on div "Juz 27" at bounding box center [264, 222] width 229 height 9
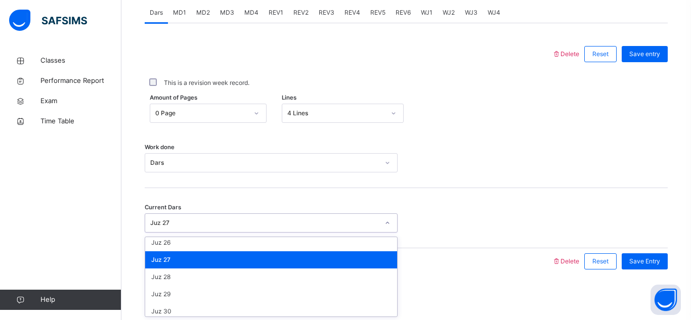
scroll to position [434, 0]
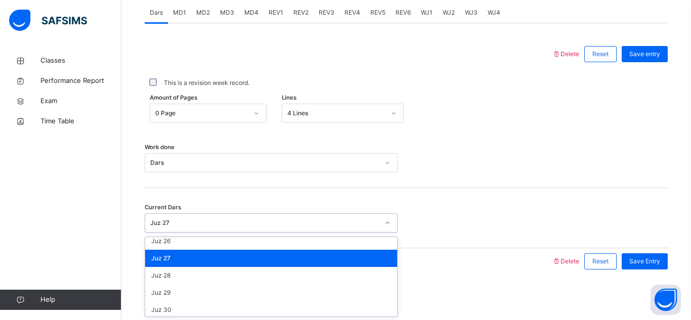
click at [259, 258] on div "Juz 27" at bounding box center [271, 258] width 252 height 17
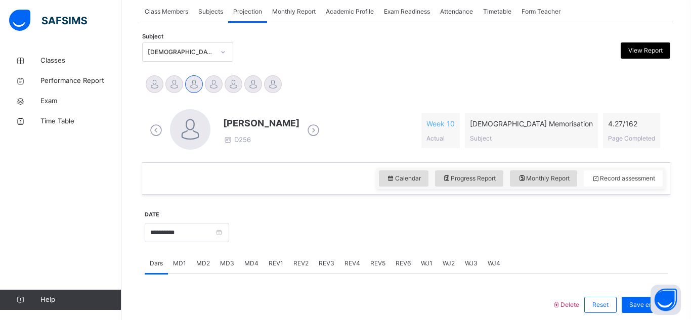
scroll to position [191, 0]
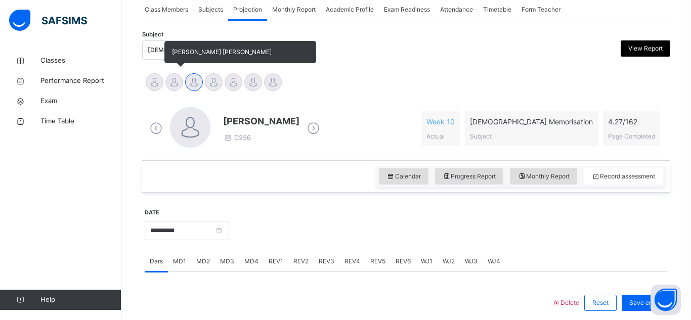
click at [169, 76] on div at bounding box center [174, 82] width 18 height 18
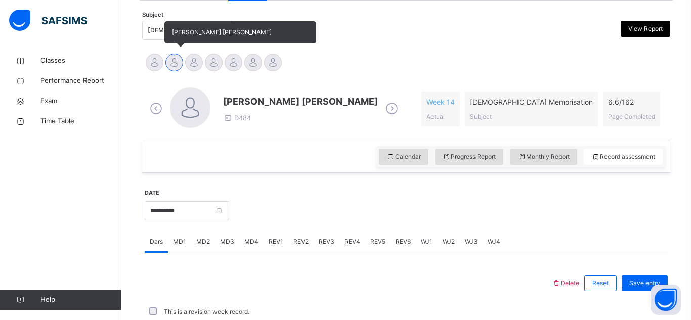
scroll to position [440, 0]
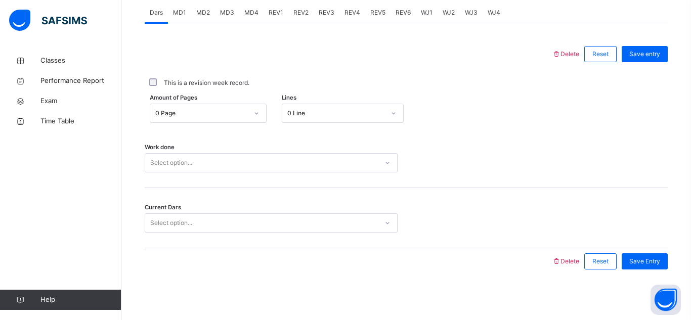
click at [376, 108] on div "0 Line" at bounding box center [333, 114] width 102 height 16
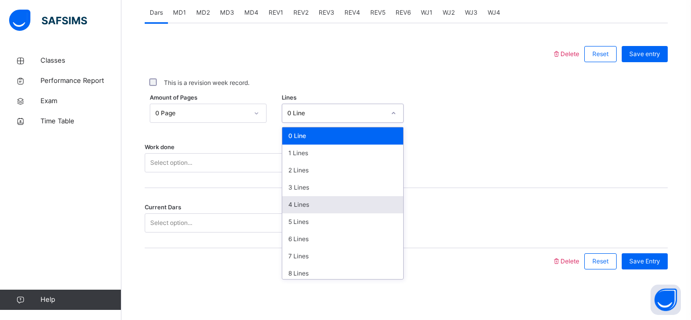
click at [336, 197] on div "4 Lines" at bounding box center [342, 204] width 121 height 17
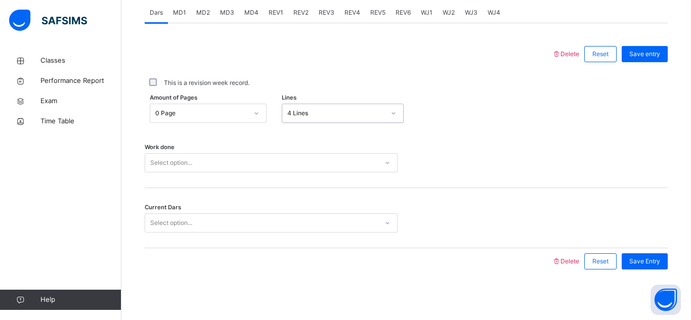
click at [310, 167] on div "Select option..." at bounding box center [261, 163] width 233 height 16
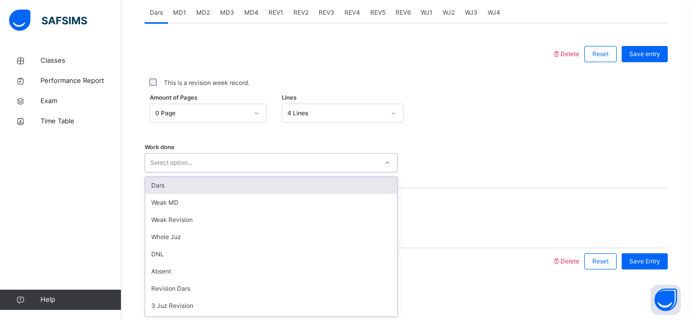
click at [297, 181] on div "Dars" at bounding box center [271, 185] width 252 height 17
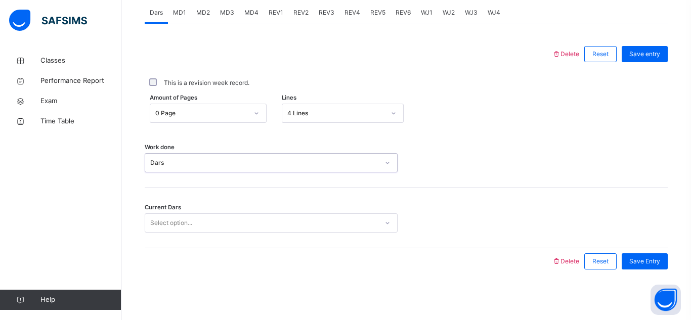
click at [293, 229] on div "Select option..." at bounding box center [261, 223] width 233 height 16
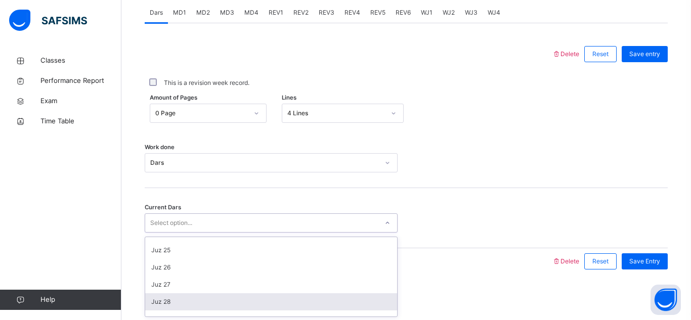
scroll to position [406, 0]
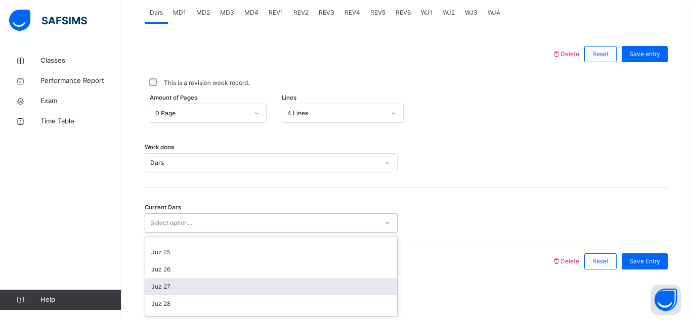
click at [291, 285] on div "Juz 27" at bounding box center [271, 286] width 252 height 17
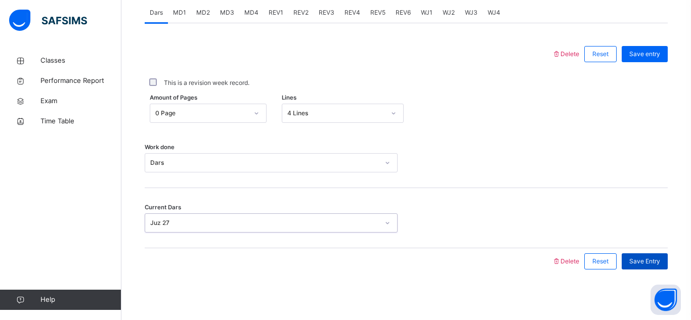
click at [645, 258] on span "Save Entry" at bounding box center [644, 261] width 31 height 9
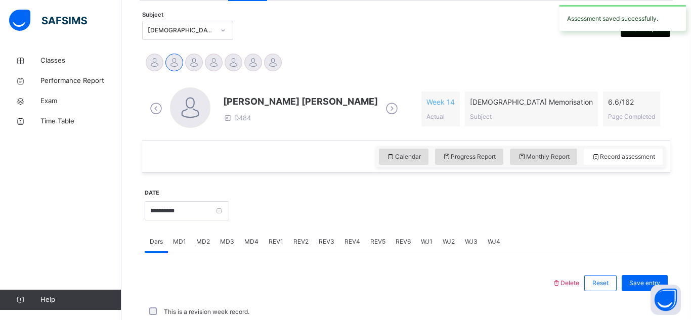
scroll to position [440, 0]
